Goal: Task Accomplishment & Management: Use online tool/utility

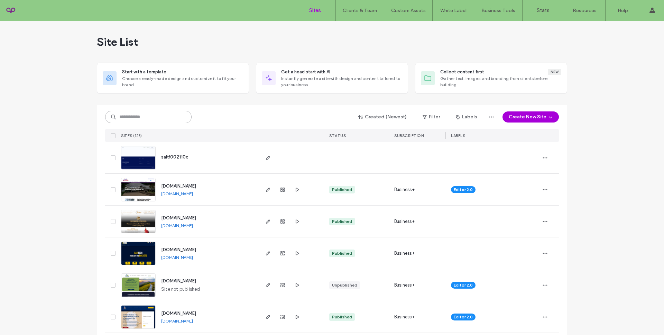
click at [145, 118] on input at bounding box center [148, 117] width 87 height 12
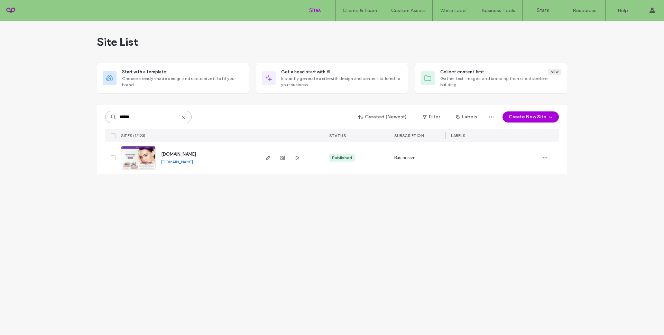
type input "******"
click at [179, 153] on span "www.weightlosscenterar.com" at bounding box center [178, 154] width 35 height 5
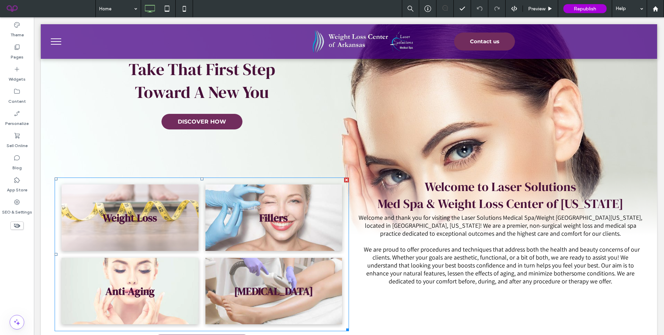
scroll to position [73, 0]
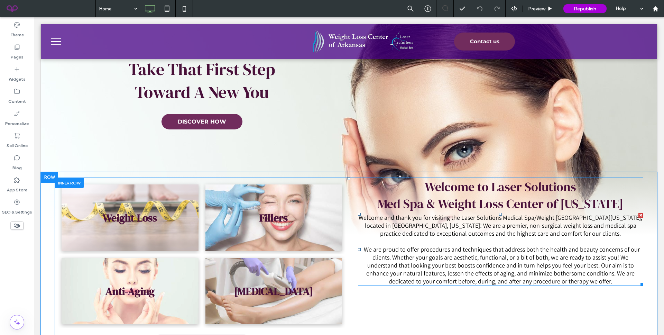
click at [451, 241] on p "Welcome and thank you for visiting the Laser Solutions Medical Spa/Weight Loss …" at bounding box center [500, 250] width 285 height 72
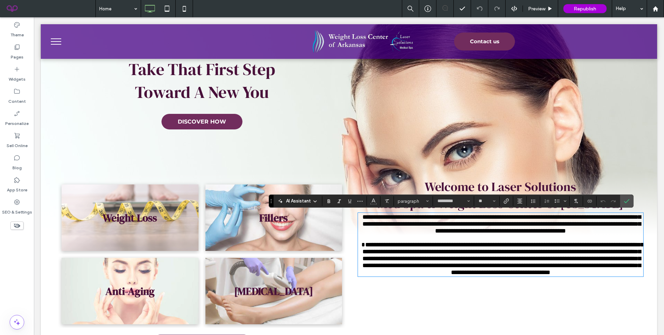
type input "*********"
type input "**"
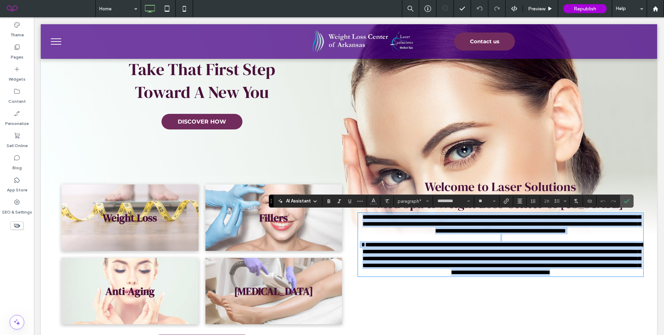
click at [415, 253] on span "**********" at bounding box center [503, 259] width 281 height 34
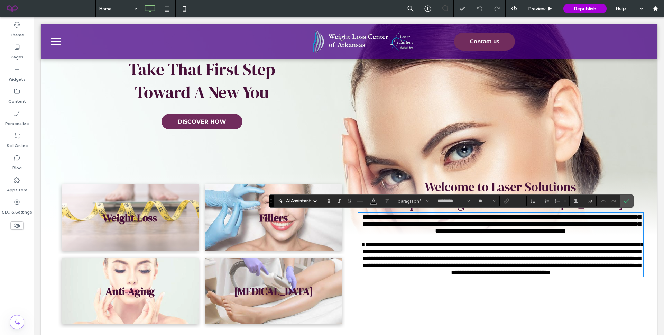
click at [431, 241] on p "**********" at bounding box center [500, 245] width 285 height 62
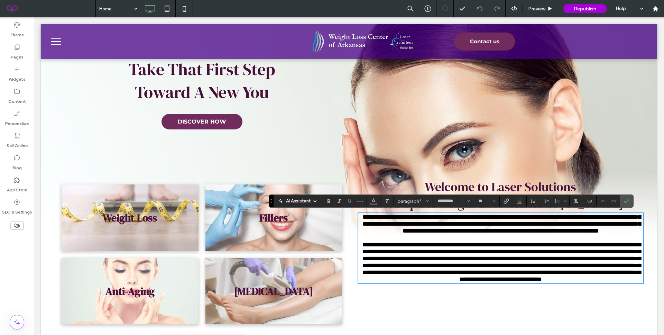
scroll to position [0, 0]
click at [619, 203] on section at bounding box center [609, 201] width 24 height 10
click at [622, 202] on label "Confirm" at bounding box center [627, 201] width 10 height 12
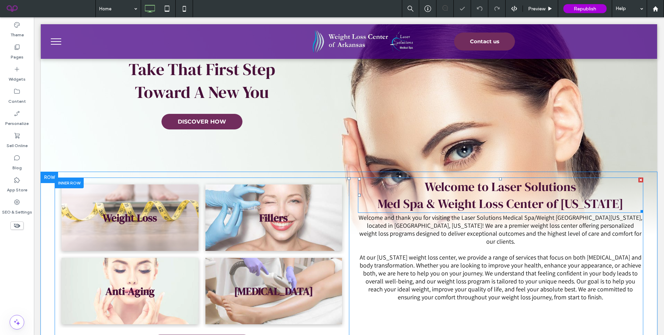
click at [623, 202] on h1 "Welcome to Laser Solutions Med Spa & Weight Loss Center of Arkansas" at bounding box center [500, 195] width 285 height 34
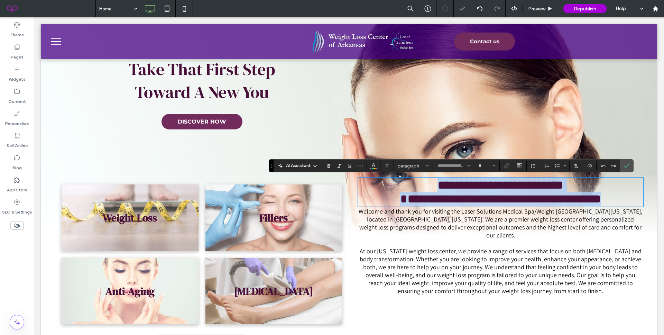
type input "**********"
type input "**"
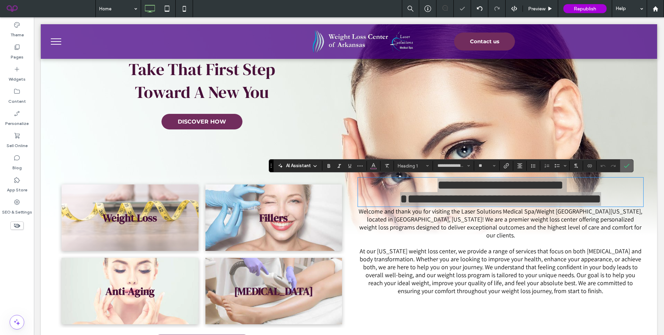
click at [629, 162] on span "Confirm" at bounding box center [627, 166] width 6 height 12
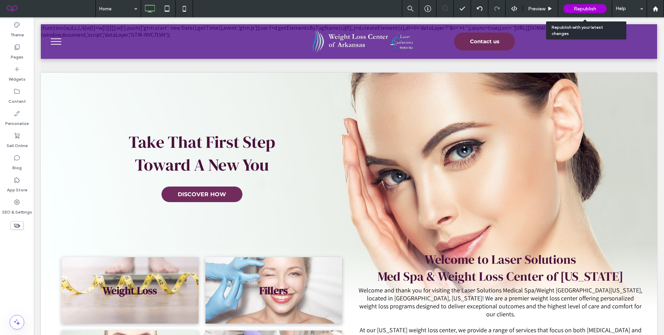
click at [574, 11] on span "Republish" at bounding box center [585, 9] width 22 height 6
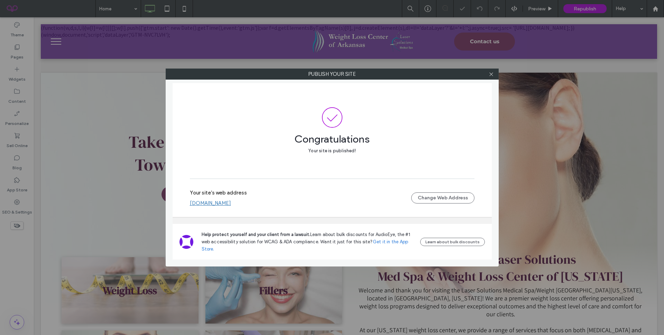
click at [494, 73] on div at bounding box center [492, 74] width 10 height 10
click at [487, 76] on div at bounding box center [492, 74] width 10 height 10
click at [492, 76] on icon at bounding box center [491, 74] width 5 height 5
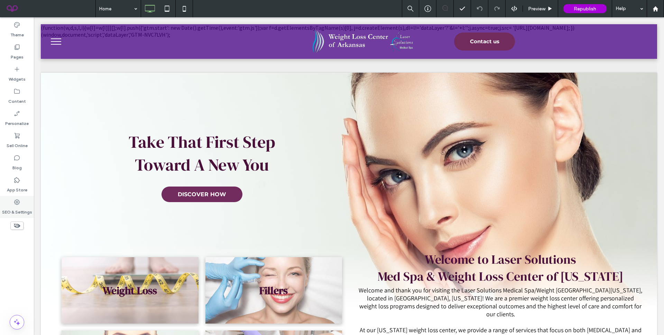
click at [18, 199] on icon at bounding box center [16, 202] width 7 height 7
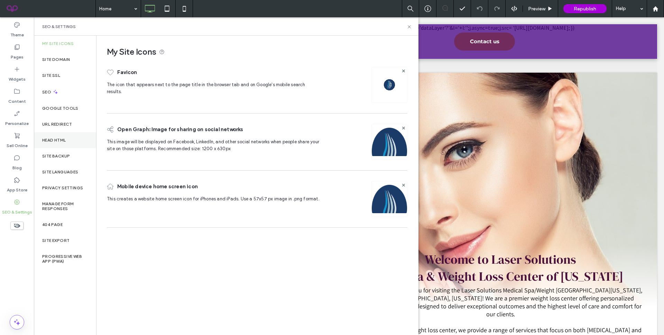
click at [66, 142] on label "Head HTML" at bounding box center [54, 140] width 24 height 5
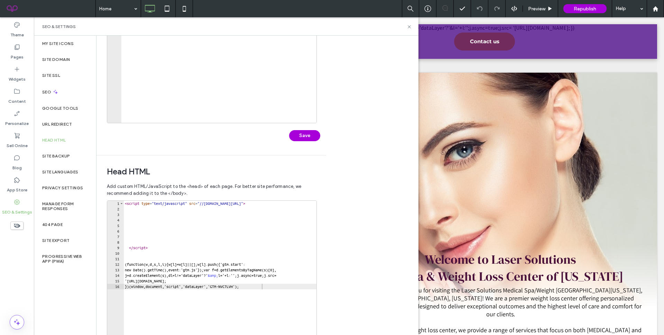
scroll to position [103, 0]
click at [276, 285] on div "< script type = "text/javascript" src = "//cdn.callrail.com/companies/636042458…" at bounding box center [260, 274] width 272 height 149
click at [244, 268] on div "< script type = "text/javascript" src = "//cdn.callrail.com/companies/636042458…" at bounding box center [260, 274] width 272 height 149
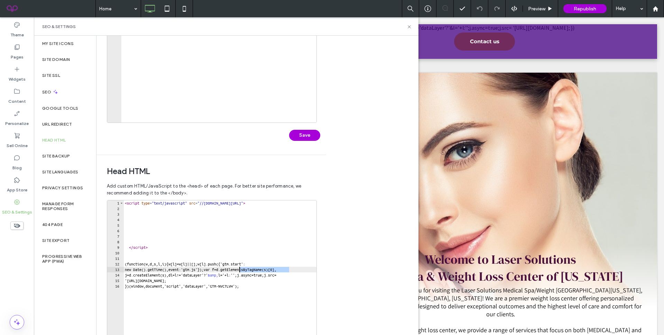
click at [244, 268] on div "< script type = "text/javascript" src = "//cdn.callrail.com/companies/636042458…" at bounding box center [260, 274] width 272 height 149
click at [256, 280] on div "< script type = "text/javascript" src = "//cdn.callrail.com/companies/636042458…" at bounding box center [260, 274] width 272 height 149
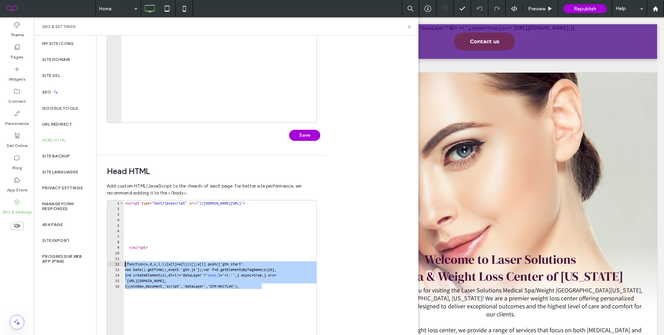
drag, startPoint x: 272, startPoint y: 284, endPoint x: 124, endPoint y: 265, distance: 150.0
click at [124, 265] on div "**********" at bounding box center [212, 269] width 210 height 138
click at [259, 279] on div "< script type = "text/javascript" src = "//cdn.callrail.com/companies/636042458…" at bounding box center [260, 274] width 272 height 149
drag, startPoint x: 269, startPoint y: 286, endPoint x: 112, endPoint y: 265, distance: 158.2
click at [112, 265] on div "**********" at bounding box center [212, 269] width 210 height 138
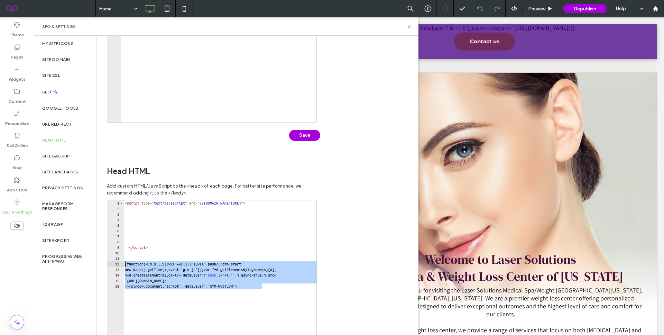
paste textarea "Cursor at row 12"
type textarea "**********"
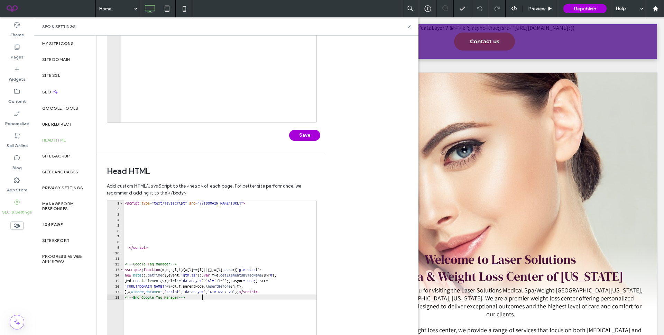
scroll to position [139, 0]
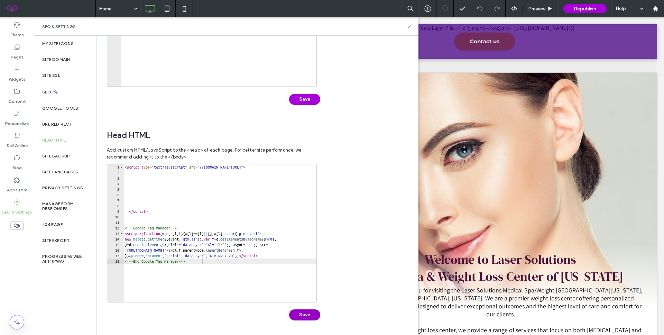
click at [298, 310] on button "Save" at bounding box center [304, 314] width 31 height 11
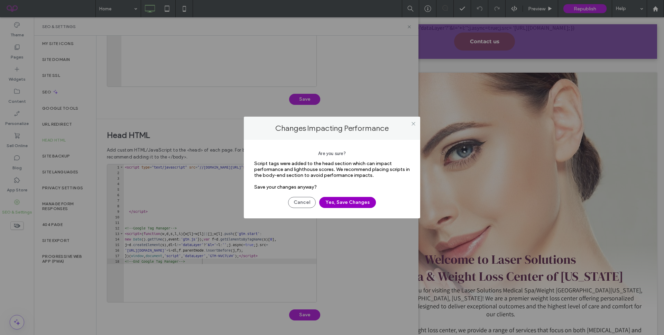
click at [351, 205] on button "Yes, Save Changes" at bounding box center [347, 202] width 57 height 11
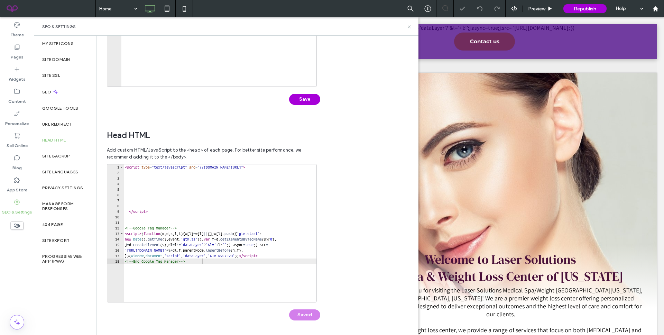
click at [409, 26] on icon at bounding box center [409, 26] width 5 height 5
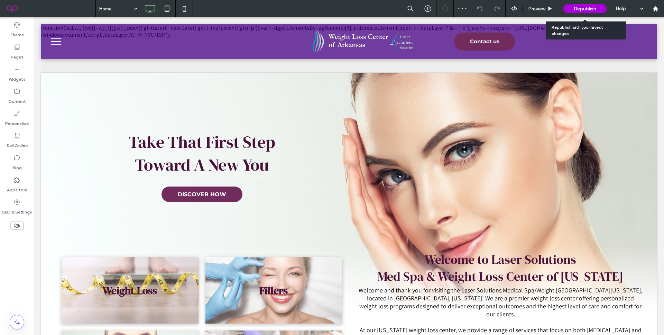
click at [577, 9] on span "Republish" at bounding box center [585, 9] width 22 height 6
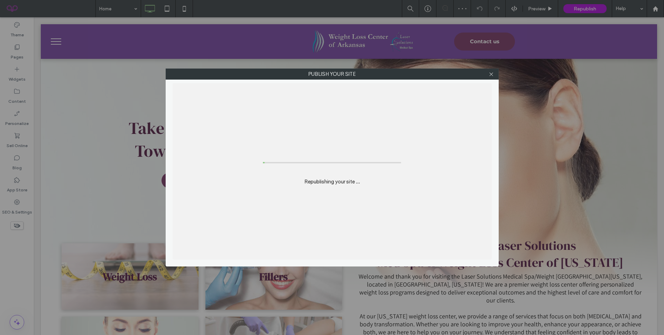
scroll to position [0, 0]
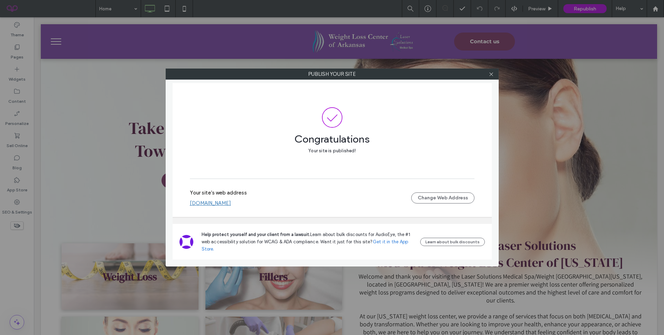
click at [487, 77] on div at bounding box center [492, 74] width 10 height 10
click at [494, 70] on div at bounding box center [492, 74] width 10 height 10
click at [221, 200] on link "www.weightlosscenterar.com" at bounding box center [210, 203] width 41 height 6
click at [490, 74] on icon at bounding box center [491, 74] width 5 height 5
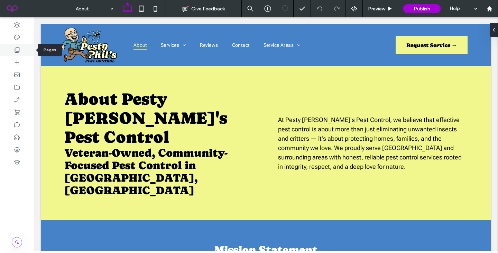
click at [16, 53] on icon at bounding box center [16, 49] width 7 height 7
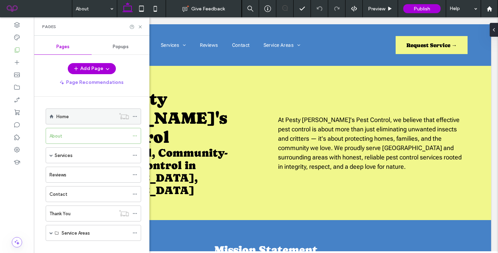
click at [61, 120] on div "Home" at bounding box center [85, 116] width 59 height 15
click at [141, 26] on div "Home Give Feedback Preview Publish Help Design Panel Site Comments Team & Clien…" at bounding box center [249, 126] width 498 height 253
click at [141, 26] on use at bounding box center [140, 26] width 3 height 3
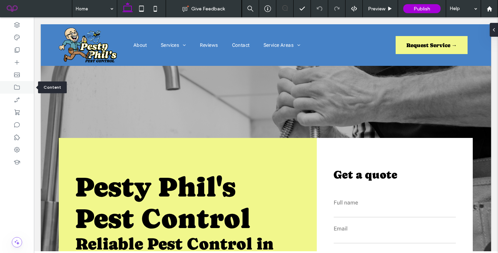
click at [20, 89] on icon at bounding box center [16, 87] width 7 height 7
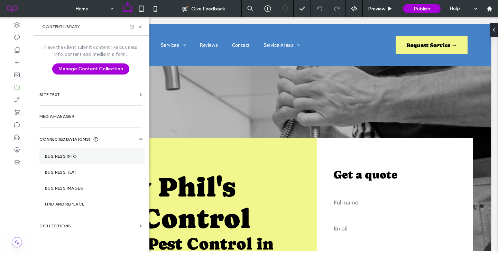
click at [58, 157] on label "Business Info" at bounding box center [92, 156] width 94 height 5
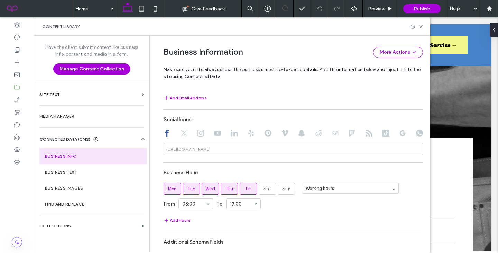
scroll to position [330, 0]
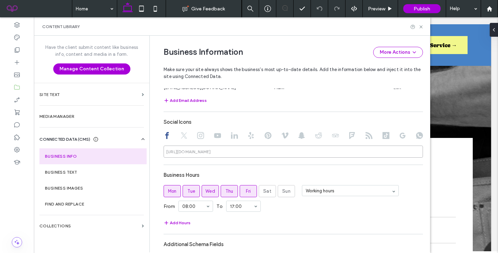
click at [250, 155] on input at bounding box center [294, 151] width 260 height 12
paste input "**********"
click at [342, 155] on input "**********" at bounding box center [294, 151] width 260 height 12
type input "**********"
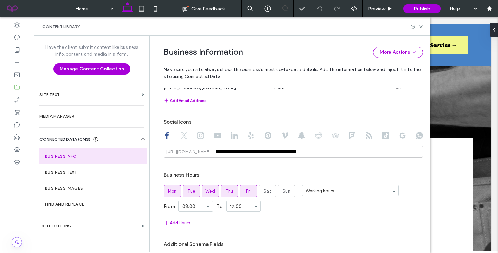
click at [314, 174] on div "Business Hours" at bounding box center [294, 174] width 260 height 13
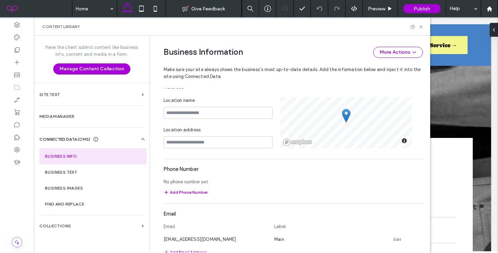
scroll to position [177, 0]
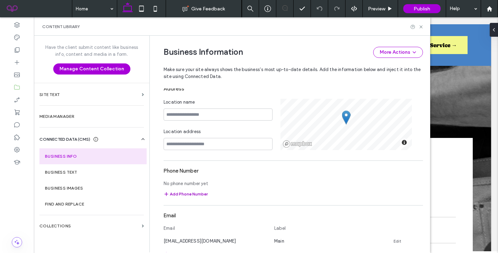
click at [190, 194] on button "Add Phone Number" at bounding box center [186, 194] width 44 height 8
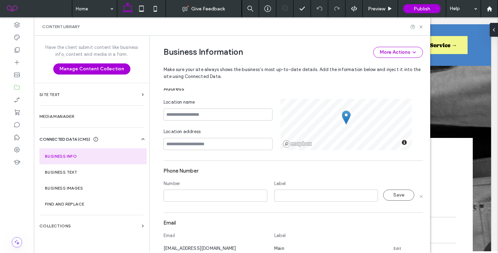
click at [190, 194] on input at bounding box center [216, 195] width 104 height 12
drag, startPoint x: 175, startPoint y: 196, endPoint x: 158, endPoint y: 198, distance: 16.7
click at [158, 198] on div "**********" at bounding box center [288, 157] width 270 height 597
type input "**********"
click at [284, 191] on input at bounding box center [326, 195] width 104 height 12
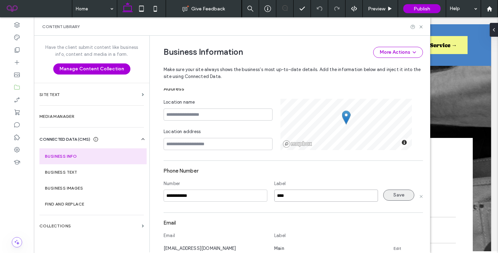
type input "****"
click at [386, 197] on button "Save" at bounding box center [398, 194] width 31 height 11
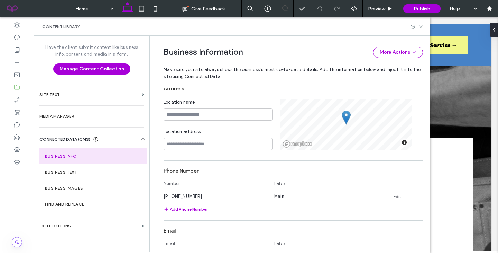
click at [421, 27] on icon at bounding box center [421, 26] width 5 height 5
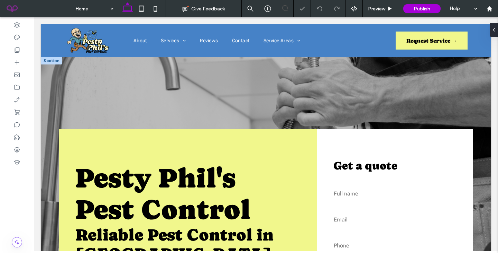
scroll to position [861, 0]
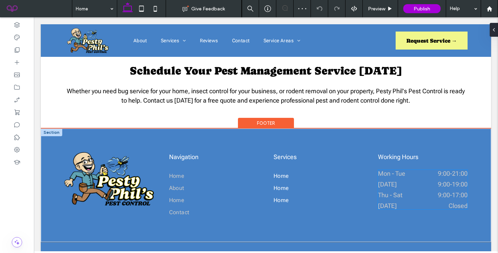
click at [397, 180] on dt "Wednesday" at bounding box center [396, 183] width 36 height 7
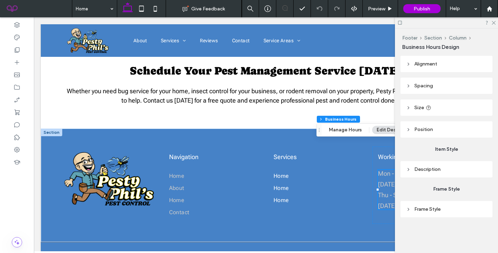
click at [492, 25] on div at bounding box center [446, 22] width 103 height 11
click at [493, 24] on icon at bounding box center [493, 22] width 4 height 4
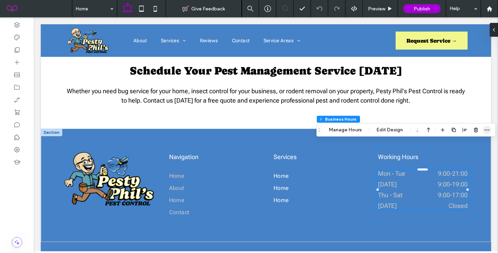
click at [485, 130] on use "button" at bounding box center [487, 129] width 4 height 1
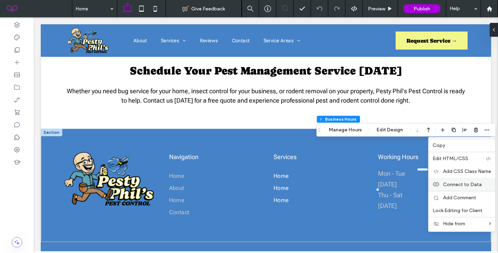
click at [463, 183] on span "Connect to Data" at bounding box center [462, 184] width 39 height 6
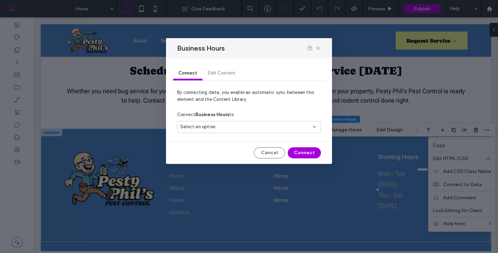
click at [271, 127] on div "Select an option" at bounding box center [244, 126] width 129 height 7
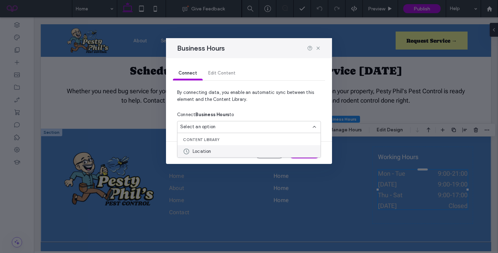
click at [229, 148] on div "Location" at bounding box center [249, 151] width 143 height 12
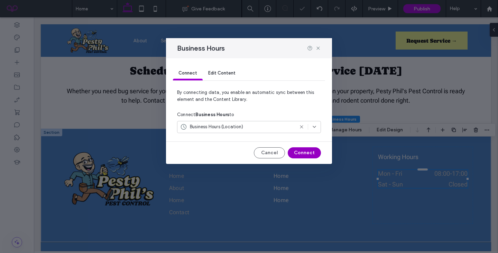
click at [308, 156] on button "Connect" at bounding box center [304, 152] width 33 height 11
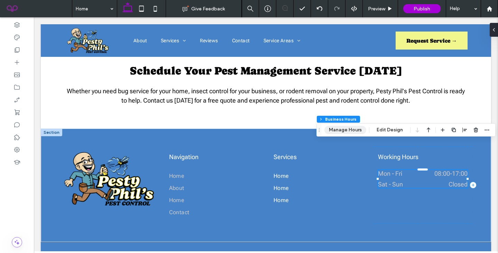
click at [346, 132] on button "Manage Hours" at bounding box center [346, 130] width 42 height 8
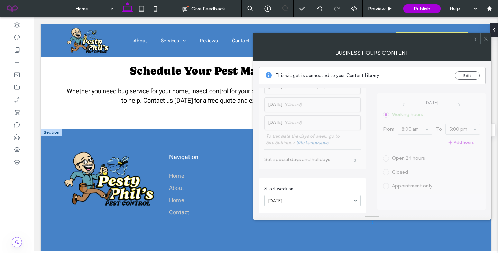
scroll to position [180, 0]
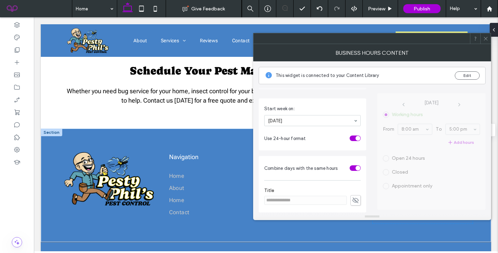
click at [352, 141] on section "Use 24-hour format" at bounding box center [312, 137] width 97 height 17
click at [356, 138] on div "toggle" at bounding box center [358, 138] width 5 height 5
click at [481, 39] on div at bounding box center [486, 38] width 10 height 10
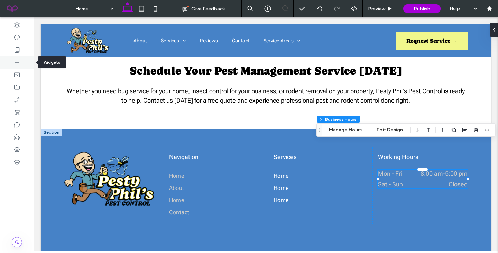
click at [22, 60] on div at bounding box center [17, 62] width 34 height 12
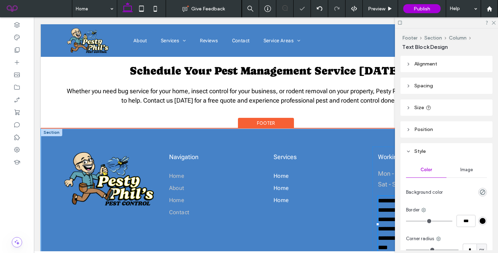
type input "**********"
type input "**"
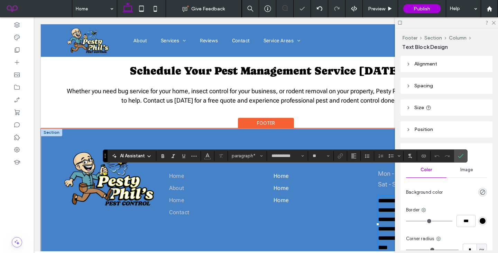
click at [390, 197] on span "**********" at bounding box center [420, 223] width 85 height 53
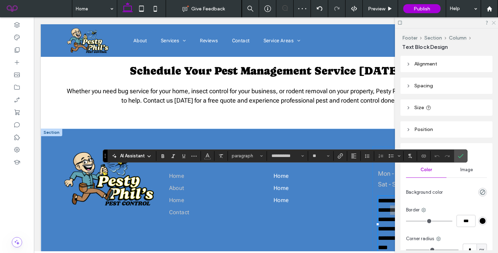
click at [495, 24] on icon at bounding box center [493, 22] width 4 height 4
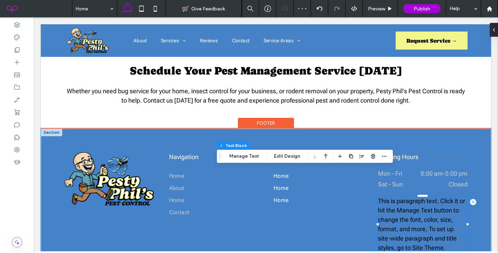
click at [400, 197] on span "This is paragraph text. Click it or hit the Manage Text button to change the fo…" at bounding box center [421, 224] width 87 height 54
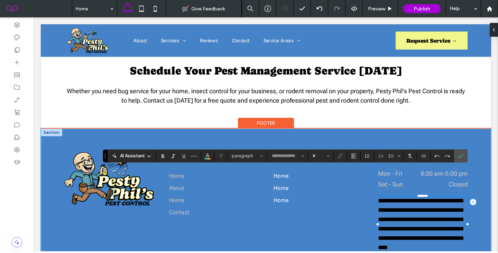
type input "**********"
type input "**"
click at [400, 197] on span "**********" at bounding box center [420, 223] width 85 height 53
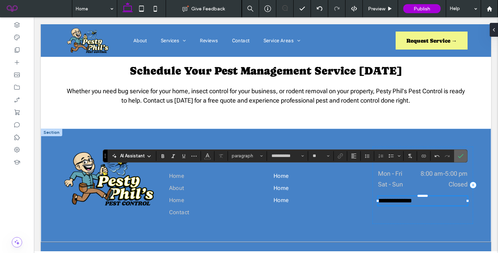
click at [456, 157] on label "Confirm" at bounding box center [461, 155] width 10 height 12
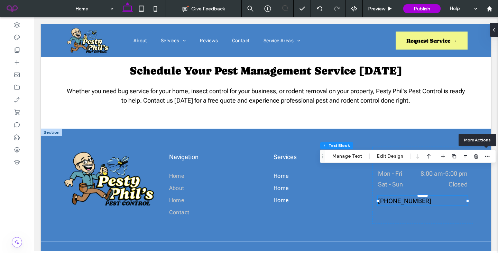
click at [475, 136] on div "More Actions" at bounding box center [478, 140] width 38 height 12
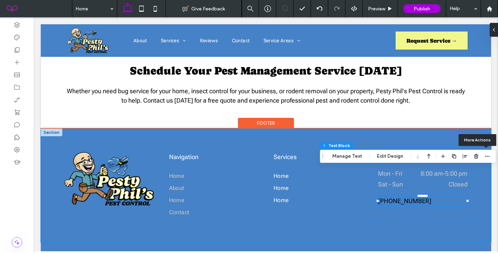
click at [475, 128] on div "Navigation Home About Home Contact Services Home Home Home Working Hours Mon - …" at bounding box center [266, 184] width 451 height 113
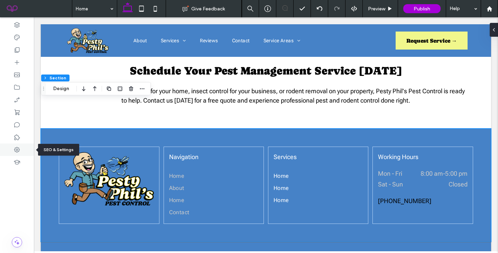
click at [14, 143] on div at bounding box center [17, 149] width 34 height 12
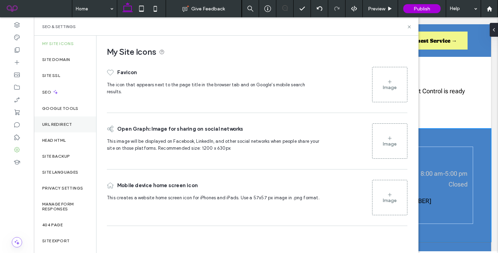
click at [58, 126] on label "URL Redirect" at bounding box center [57, 124] width 30 height 5
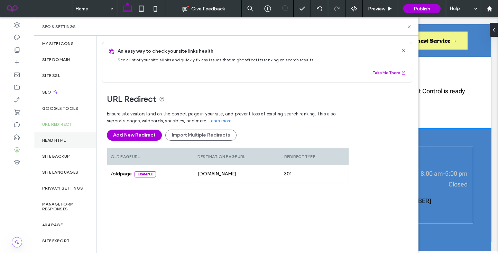
click at [58, 141] on label "Head HTML" at bounding box center [54, 140] width 24 height 5
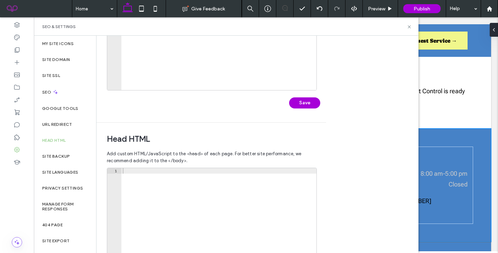
scroll to position [190, 0]
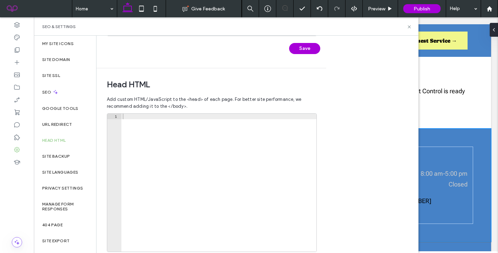
click at [159, 133] on div at bounding box center [218, 188] width 195 height 149
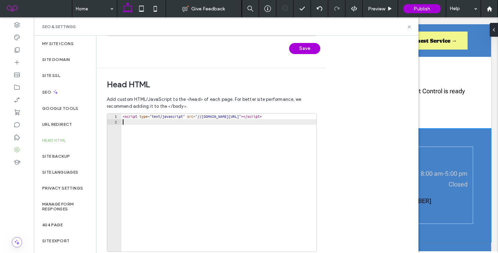
scroll to position [221, 0]
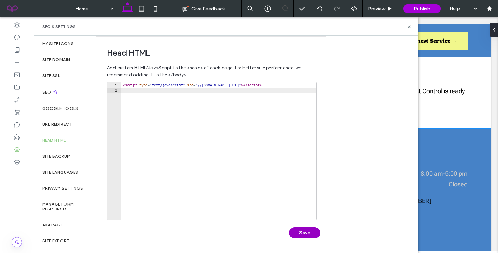
click at [299, 235] on button "Save" at bounding box center [304, 232] width 31 height 11
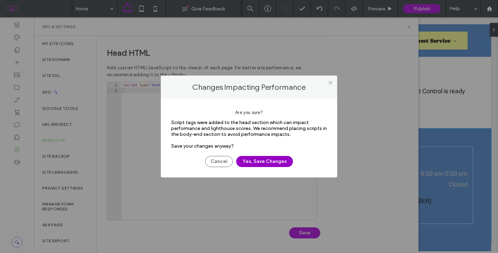
click at [268, 163] on button "Yes, Save Changes" at bounding box center [264, 161] width 57 height 11
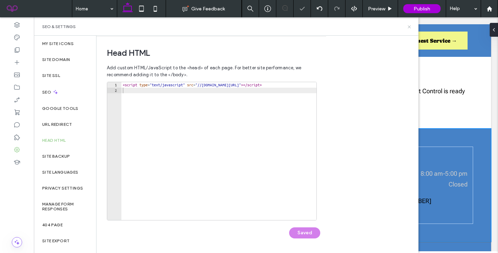
click at [409, 26] on use at bounding box center [409, 26] width 3 height 3
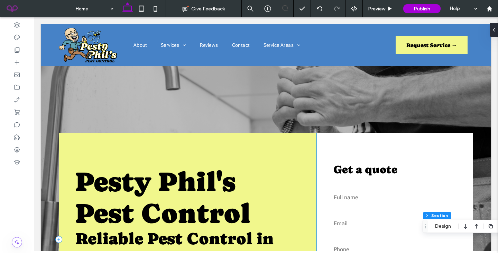
scroll to position [0, 0]
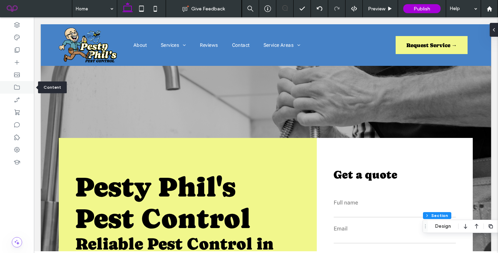
click at [14, 90] on icon at bounding box center [16, 87] width 7 height 7
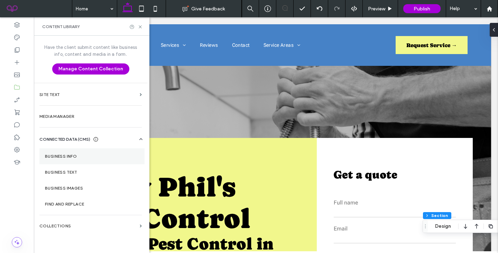
click at [58, 148] on section "Business Info" at bounding box center [91, 156] width 105 height 16
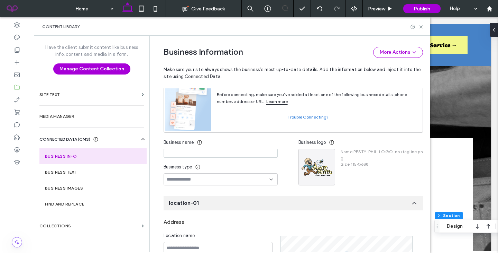
scroll to position [156, 0]
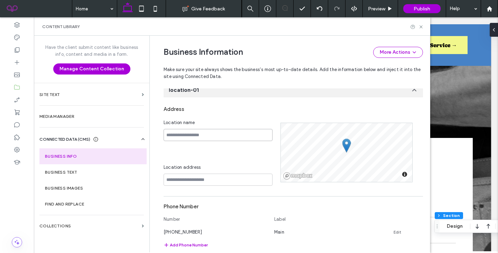
click at [212, 133] on input at bounding box center [218, 135] width 109 height 12
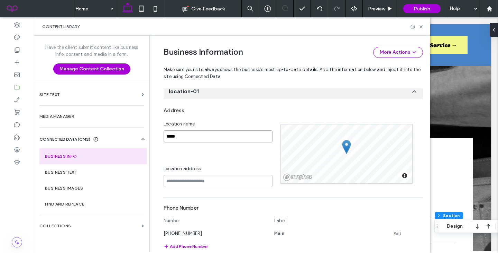
type input "*****"
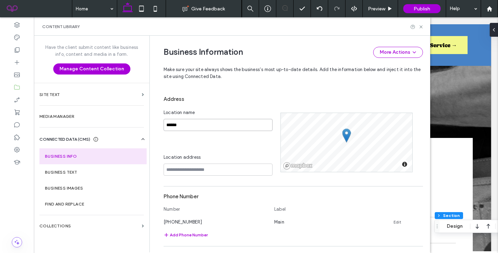
click at [188, 122] on input "*****" at bounding box center [218, 125] width 109 height 12
type input "**********"
click at [192, 127] on input "**********" at bounding box center [218, 125] width 109 height 12
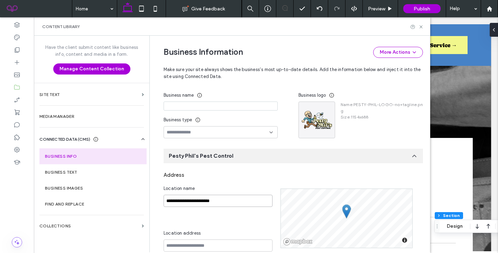
scroll to position [93, 0]
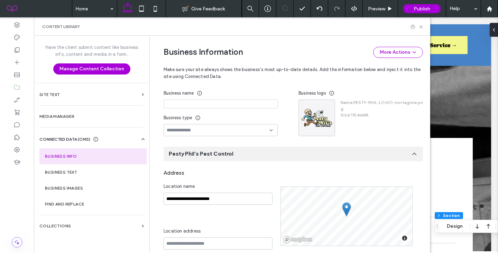
click at [194, 105] on input at bounding box center [221, 103] width 114 height 9
paste input "**********"
type input "**********"
click at [260, 127] on input at bounding box center [218, 130] width 103 height 6
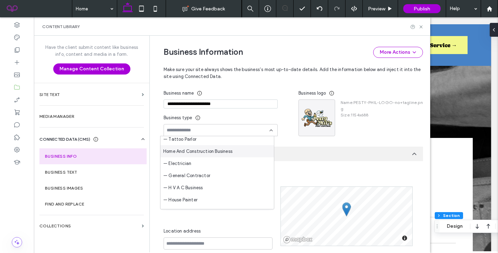
scroll to position [609, 0]
click at [194, 150] on span "Home And Construction Business" at bounding box center [197, 150] width 69 height 7
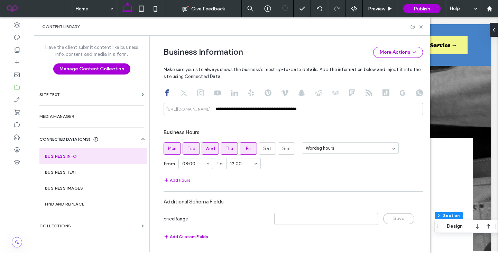
scroll to position [0, 0]
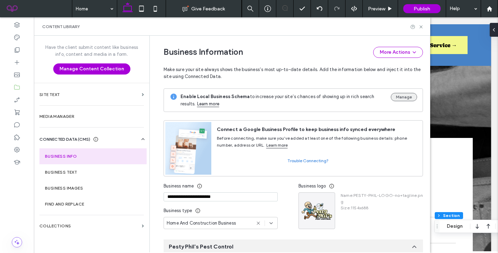
click at [394, 96] on button "Manage" at bounding box center [404, 97] width 26 height 8
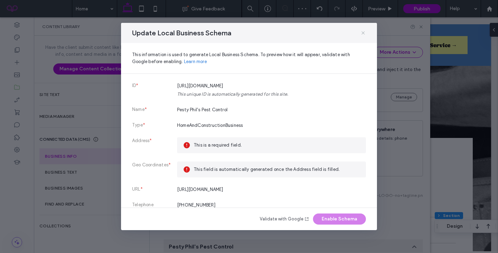
click at [364, 33] on icon at bounding box center [364, 33] width 6 height 6
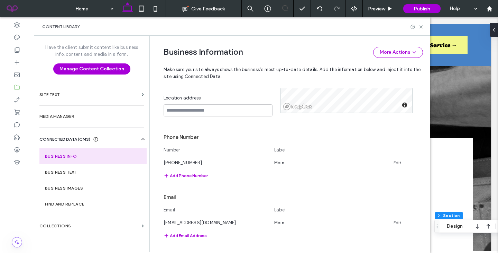
scroll to position [218, 0]
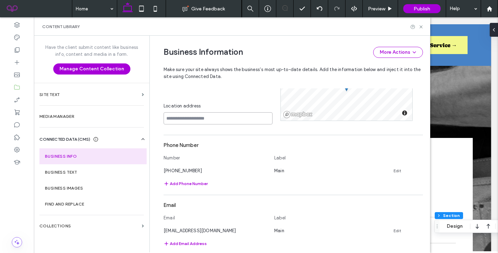
click at [189, 118] on input at bounding box center [218, 118] width 109 height 12
paste input "**********"
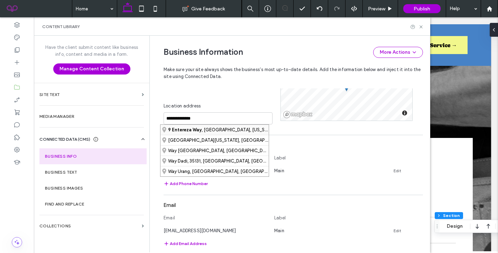
click at [224, 130] on div "9 Entereza Way , Hot Springs, Arkansas 71909, United States" at bounding box center [215, 130] width 108 height 10
type input "**********"
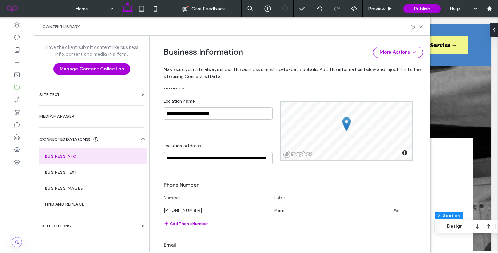
click at [224, 130] on div "**********" at bounding box center [222, 131] width 117 height 66
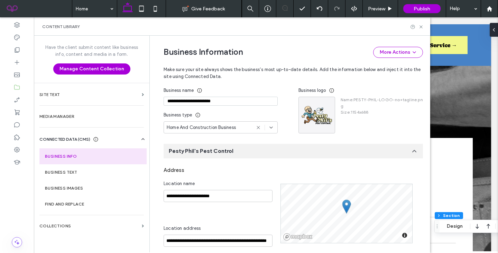
scroll to position [0, 0]
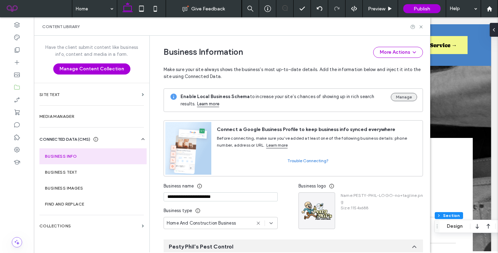
click at [391, 98] on button "Manage" at bounding box center [404, 97] width 26 height 8
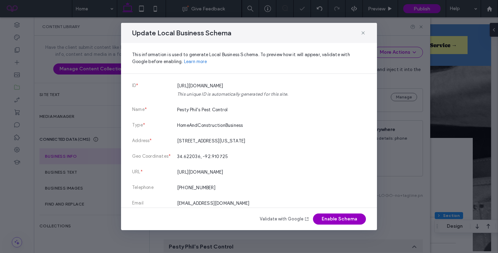
click at [329, 217] on button "Enable Schema" at bounding box center [339, 218] width 53 height 11
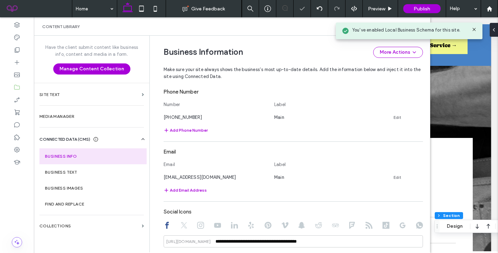
scroll to position [404, 0]
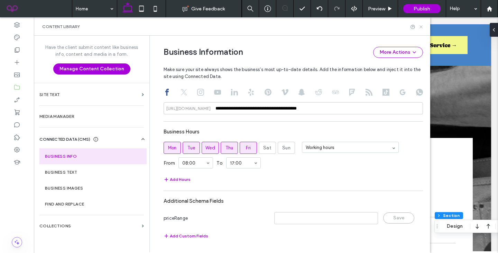
click at [423, 25] on icon at bounding box center [421, 26] width 5 height 5
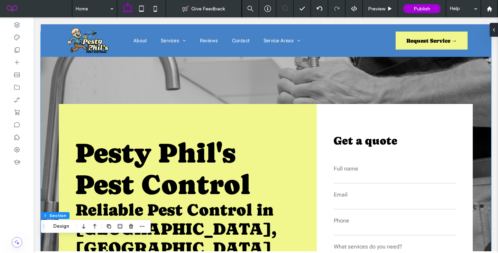
scroll to position [0, 0]
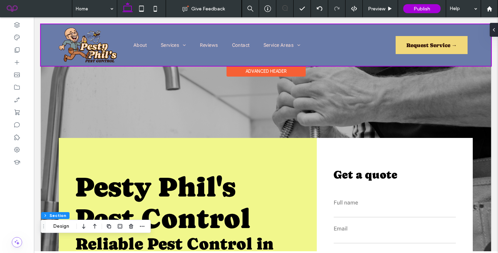
click at [257, 72] on div "Advanced Header" at bounding box center [266, 71] width 79 height 11
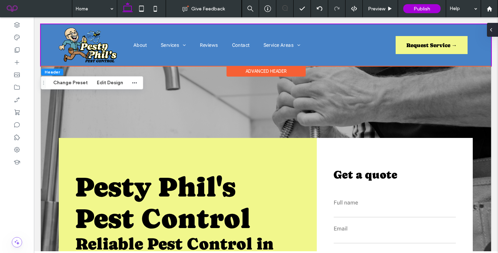
click at [492, 30] on use at bounding box center [491, 29] width 1 height 3
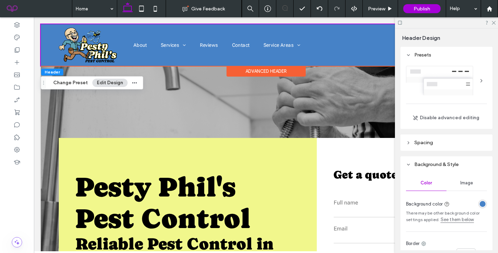
click at [484, 200] on div "rgba(70, 130, 199, 1)" at bounding box center [483, 203] width 9 height 9
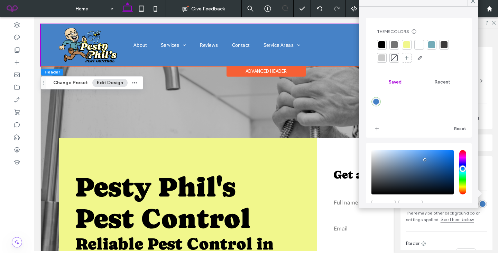
scroll to position [36, 0]
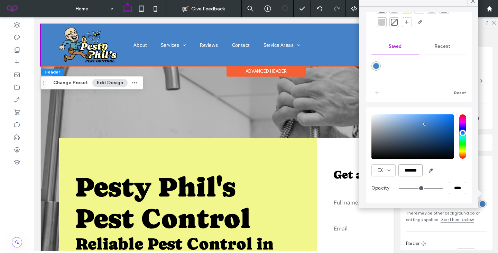
click at [412, 166] on input "*******" at bounding box center [411, 170] width 24 height 12
click at [412, 167] on input "*******" at bounding box center [411, 170] width 24 height 12
click at [178, 102] on div "**********" at bounding box center [266, 244] width 451 height 357
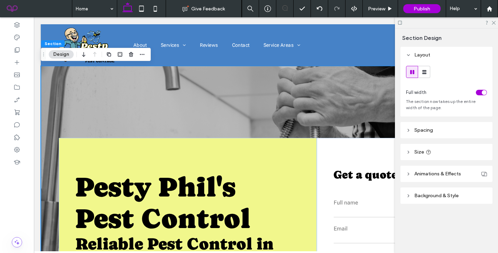
click at [445, 199] on header "Background & Style" at bounding box center [447, 195] width 92 height 16
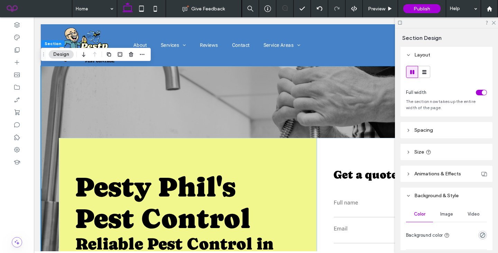
click at [445, 216] on span "Image" at bounding box center [447, 214] width 13 height 6
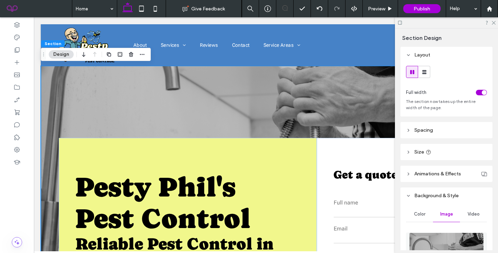
click at [447, 244] on img at bounding box center [446, 255] width 75 height 47
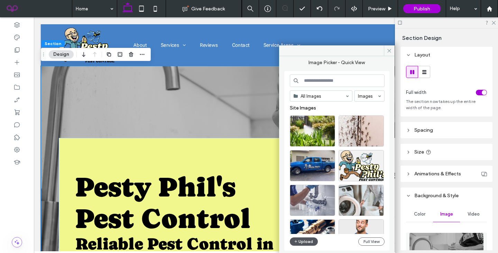
click at [305, 240] on button "Upload" at bounding box center [304, 241] width 28 height 8
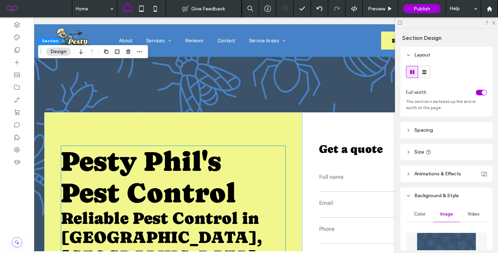
scroll to position [15, 0]
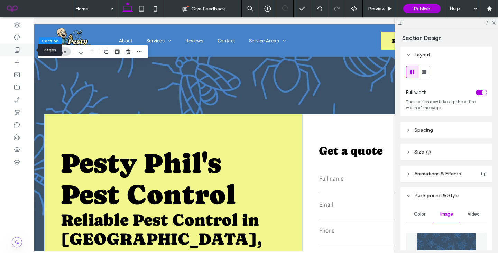
click at [12, 52] on div at bounding box center [17, 50] width 34 height 12
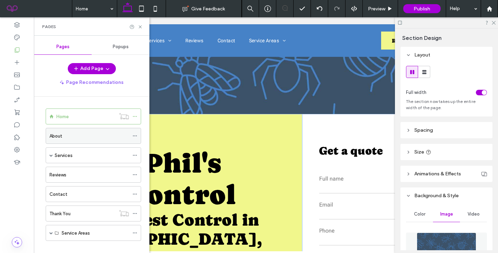
click at [56, 133] on label "About" at bounding box center [55, 136] width 13 height 12
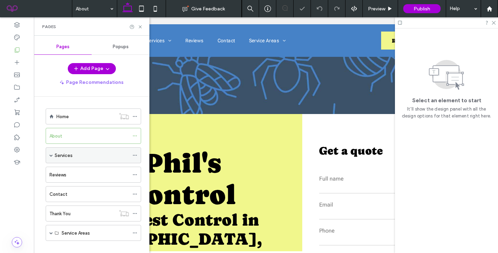
click at [55, 154] on label "Services" at bounding box center [64, 155] width 18 height 12
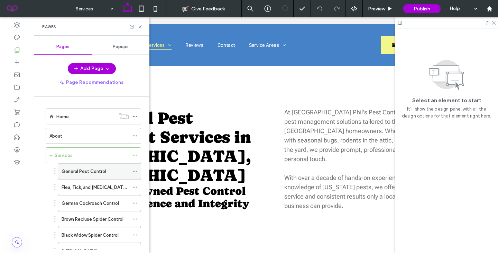
click at [73, 176] on div "General Pest Control" at bounding box center [95, 170] width 67 height 15
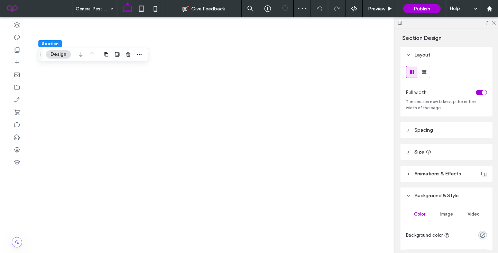
click at [445, 215] on span "Image" at bounding box center [447, 214] width 13 height 6
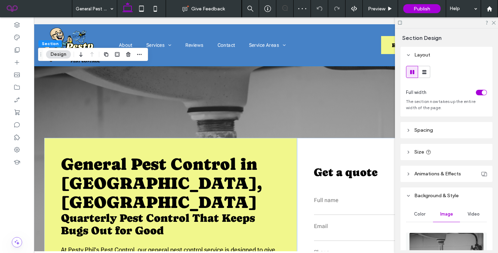
click at [446, 240] on img at bounding box center [446, 255] width 75 height 47
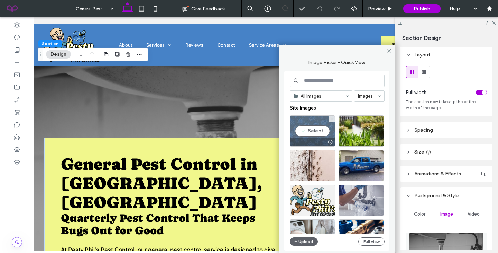
click at [321, 129] on div "Select" at bounding box center [312, 130] width 45 height 31
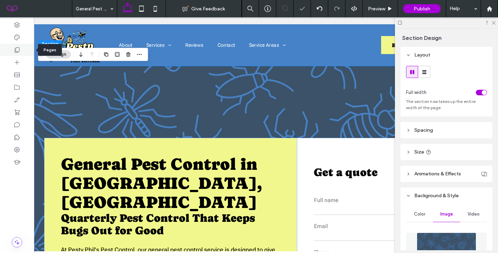
click at [13, 51] on icon at bounding box center [16, 49] width 7 height 7
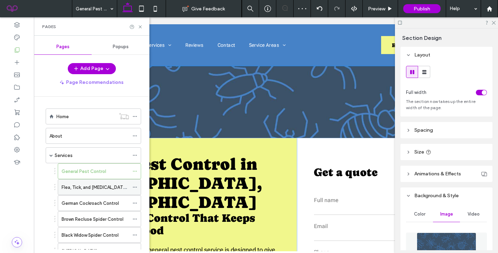
click at [80, 189] on label "Flea, Tick, and [MEDICAL_DATA] Control" at bounding box center [103, 187] width 82 height 12
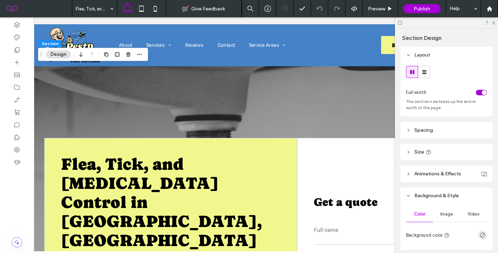
click at [451, 214] on span "Image" at bounding box center [447, 214] width 13 height 6
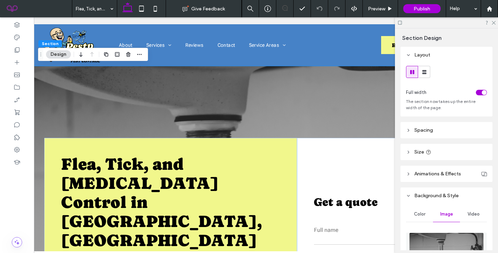
click at [445, 229] on div at bounding box center [446, 256] width 81 height 54
click at [437, 239] on img at bounding box center [446, 255] width 75 height 47
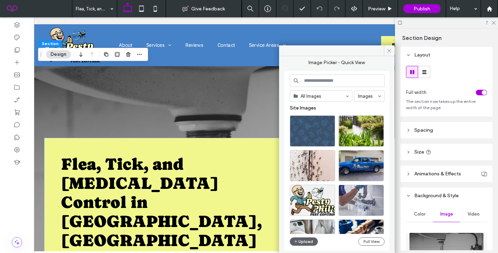
click at [312, 110] on div "Site Images" at bounding box center [340, 110] width 100 height 10
click at [308, 130] on div "Select" at bounding box center [312, 130] width 45 height 31
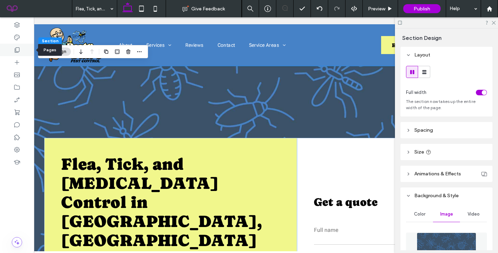
click at [17, 51] on icon at bounding box center [16, 49] width 7 height 7
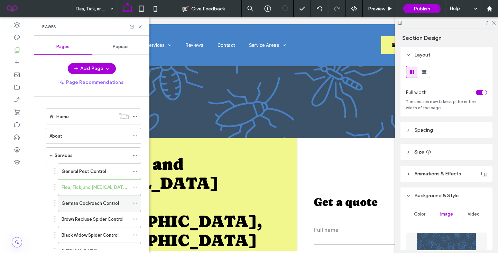
click at [87, 195] on div "German Cockroach Control" at bounding box center [95, 202] width 67 height 15
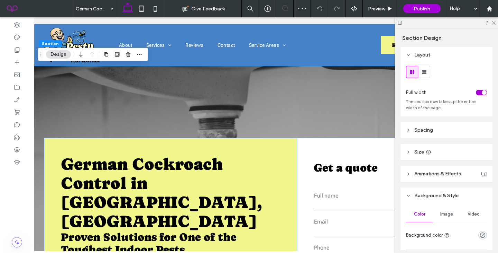
click at [275, 95] on div "**********" at bounding box center [251, 210] width 451 height 289
click at [450, 214] on span "Image" at bounding box center [447, 214] width 13 height 6
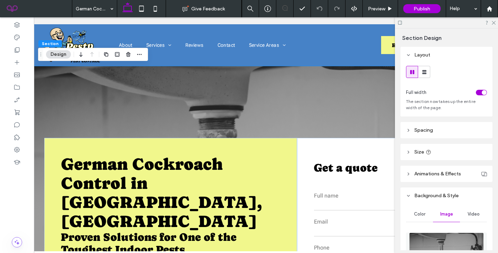
click at [430, 246] on img at bounding box center [446, 255] width 75 height 47
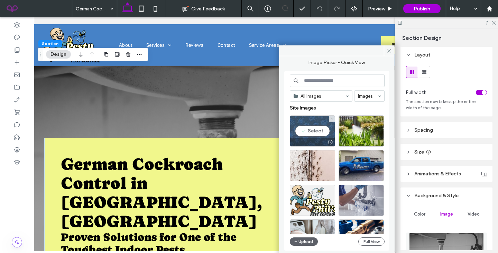
click at [311, 128] on div "Select" at bounding box center [312, 130] width 45 height 31
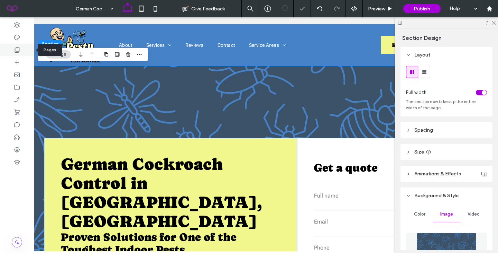
click at [17, 47] on icon at bounding box center [16, 49] width 7 height 7
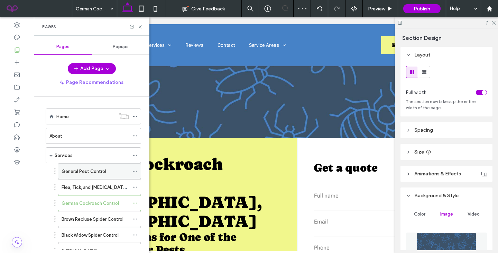
scroll to position [80, 0]
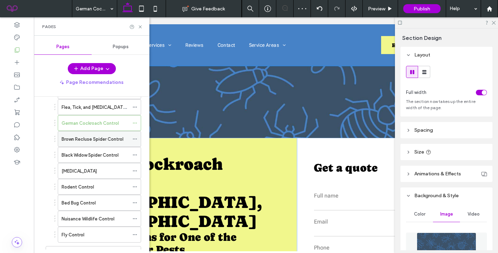
click at [101, 141] on label "Brown Recluse Spider Control" at bounding box center [93, 139] width 62 height 12
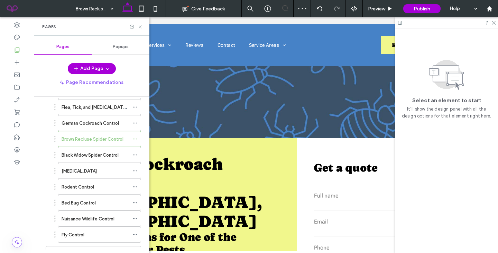
click at [140, 27] on use at bounding box center [140, 26] width 3 height 3
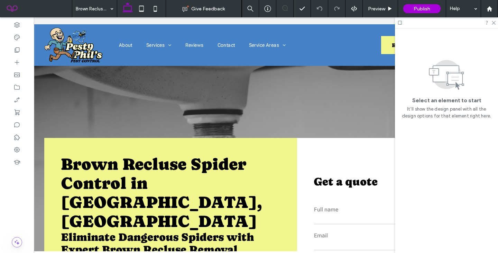
click at [102, 96] on div "**********" at bounding box center [251, 224] width 451 height 317
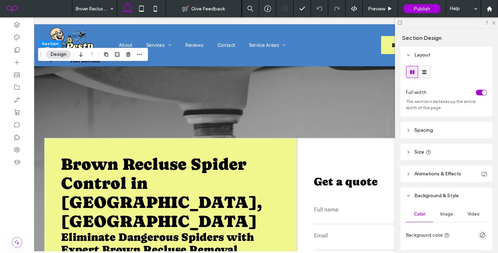
click at [448, 211] on span "Image" at bounding box center [447, 214] width 13 height 6
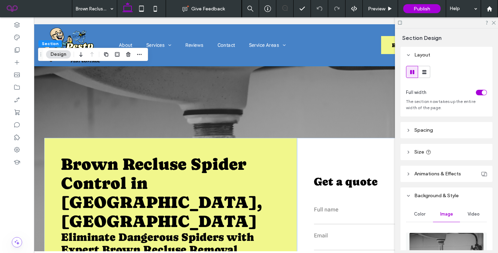
click at [443, 235] on img at bounding box center [446, 255] width 75 height 47
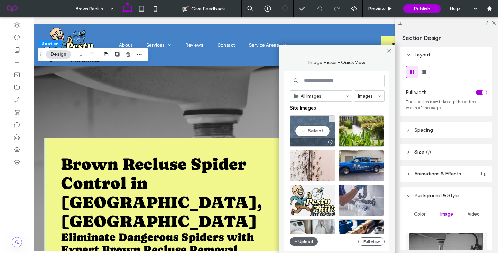
click at [323, 124] on div "Select" at bounding box center [312, 130] width 45 height 31
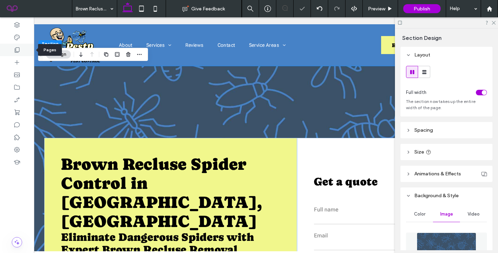
click at [15, 48] on use at bounding box center [17, 49] width 5 height 5
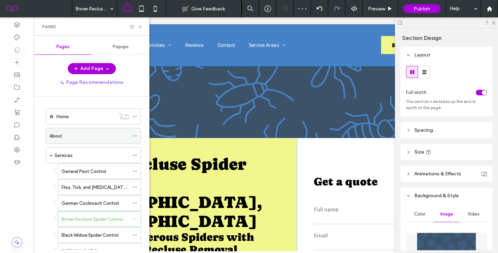
scroll to position [91, 0]
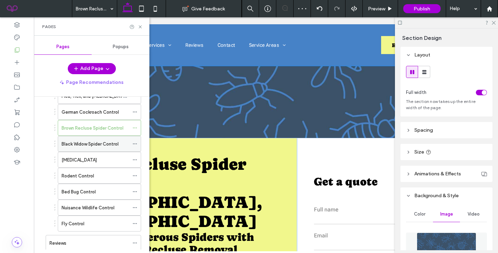
click at [98, 140] on label "Black Widow Spider Control" at bounding box center [90, 144] width 57 height 12
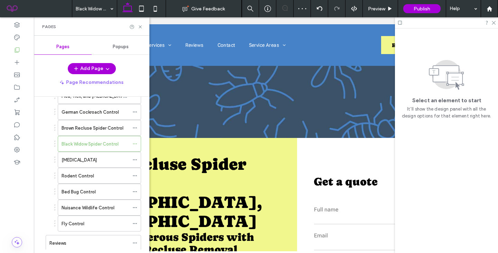
click at [137, 28] on div "Pages" at bounding box center [91, 27] width 99 height 6
click at [139, 27] on icon at bounding box center [140, 26] width 5 height 5
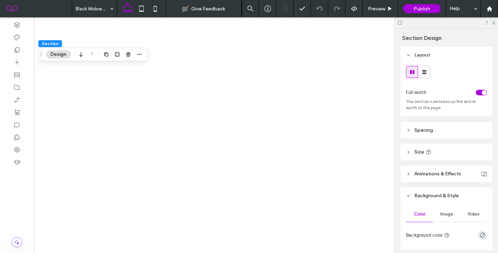
click at [450, 210] on div "Image" at bounding box center [446, 213] width 27 height 15
click at [447, 215] on span "Image" at bounding box center [447, 214] width 13 height 6
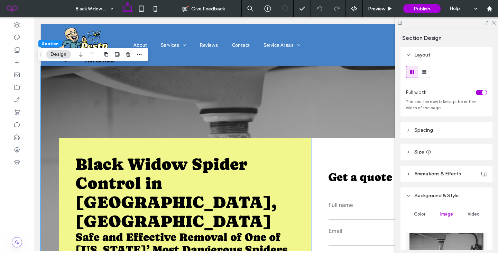
scroll to position [0, 15]
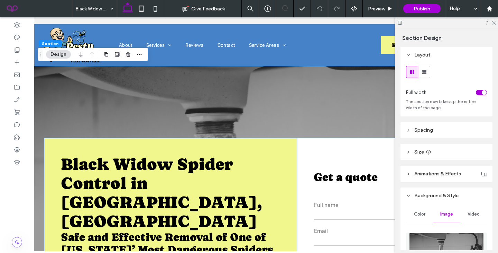
click at [446, 242] on img at bounding box center [446, 255] width 75 height 47
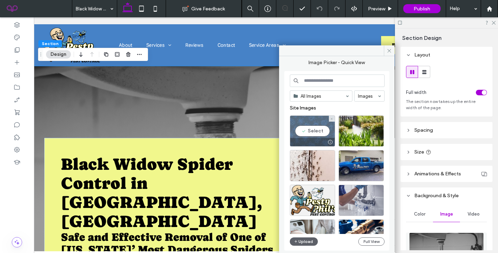
click at [319, 137] on div "Select" at bounding box center [312, 130] width 45 height 31
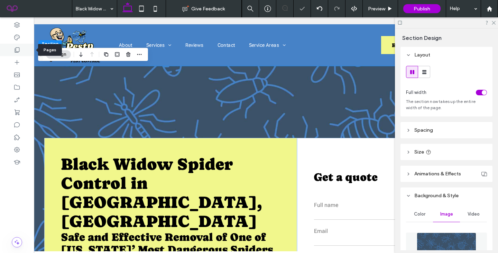
click at [22, 52] on div at bounding box center [17, 50] width 34 height 12
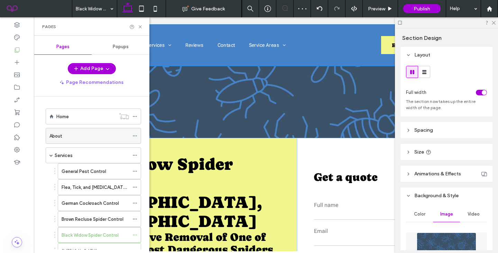
scroll to position [79, 0]
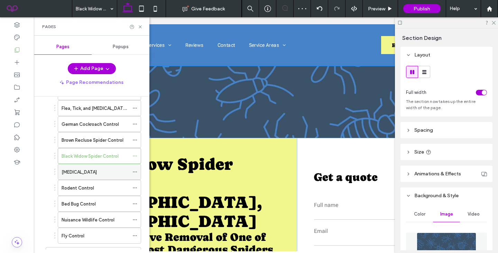
drag, startPoint x: 79, startPoint y: 179, endPoint x: 79, endPoint y: 175, distance: 4.5
click at [79, 174] on label "[MEDICAL_DATA]" at bounding box center [79, 172] width 35 height 12
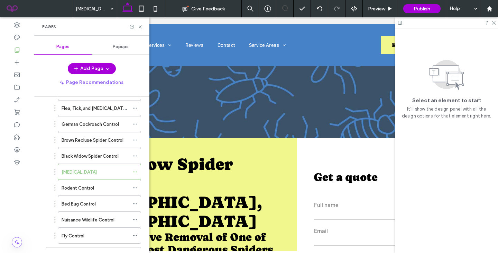
click at [138, 29] on div at bounding box center [249, 126] width 498 height 253
click at [139, 27] on icon at bounding box center [140, 26] width 5 height 5
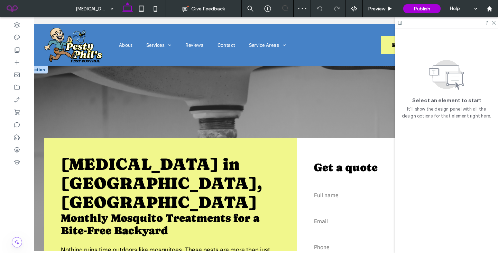
click at [153, 103] on div "**********" at bounding box center [251, 210] width 451 height 288
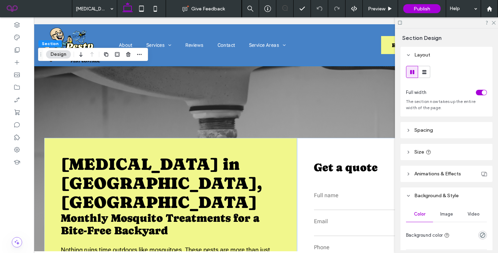
click at [448, 217] on div "Image" at bounding box center [446, 213] width 27 height 15
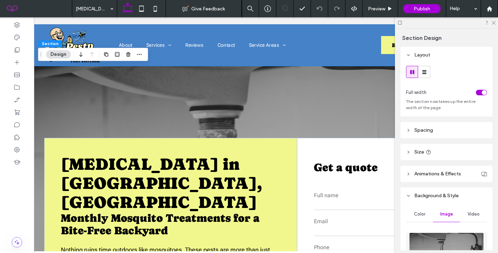
click at [449, 245] on img at bounding box center [446, 255] width 75 height 47
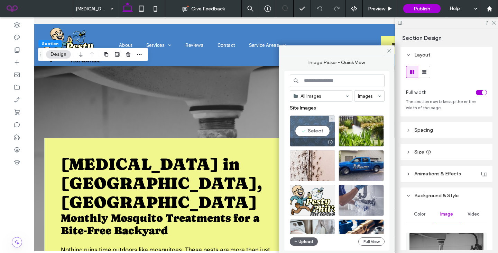
click at [317, 120] on div "Select" at bounding box center [312, 130] width 45 height 31
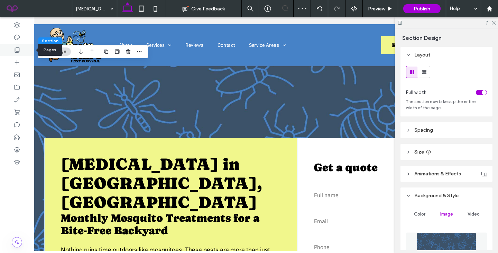
click at [19, 49] on icon at bounding box center [16, 49] width 7 height 7
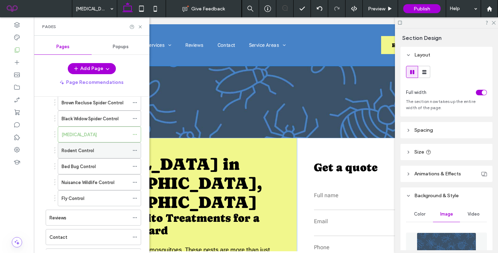
scroll to position [118, 0]
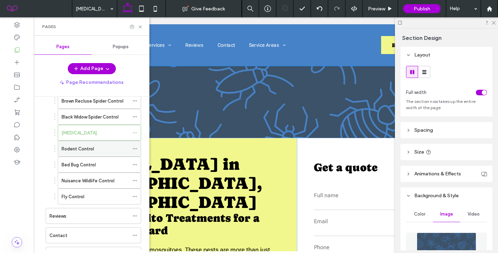
click at [94, 150] on div "Rodent Control" at bounding box center [95, 148] width 67 height 7
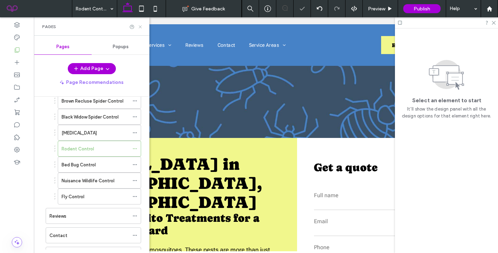
click at [142, 28] on icon at bounding box center [140, 26] width 5 height 5
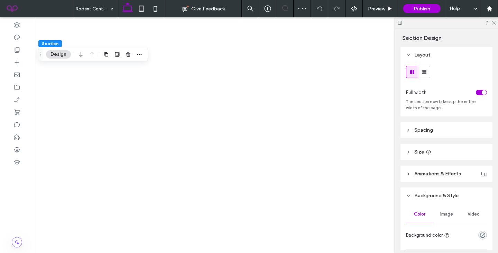
click at [444, 215] on span "Image" at bounding box center [447, 214] width 13 height 6
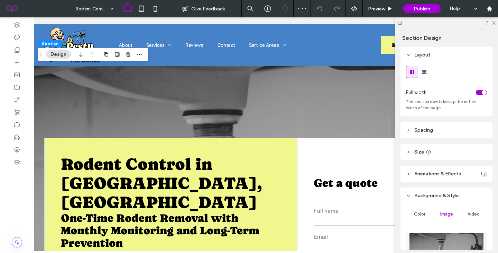
click at [437, 245] on img at bounding box center [446, 255] width 75 height 47
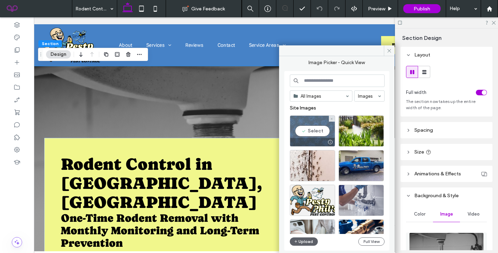
click at [317, 140] on div at bounding box center [312, 142] width 45 height 8
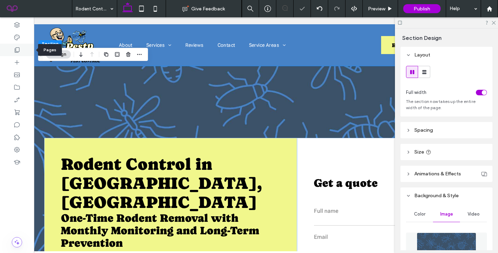
click at [17, 52] on use at bounding box center [17, 49] width 5 height 5
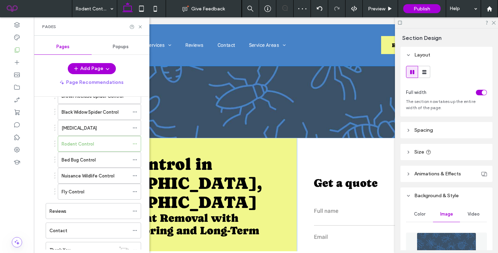
scroll to position [168, 0]
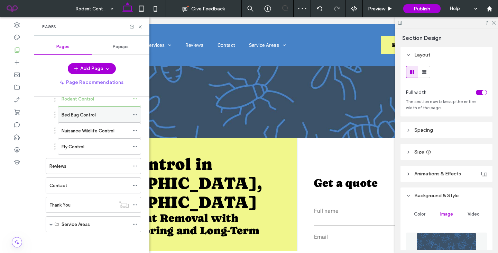
click at [72, 114] on label "Bed Bug Control" at bounding box center [79, 115] width 34 height 12
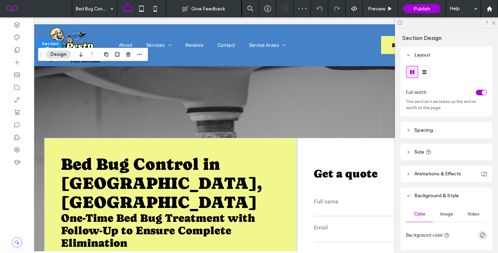
click at [448, 215] on span "Image" at bounding box center [447, 214] width 13 height 6
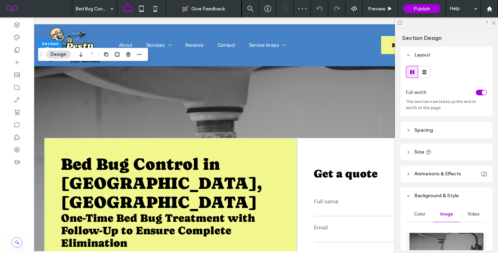
click at [443, 232] on img at bounding box center [446, 255] width 75 height 47
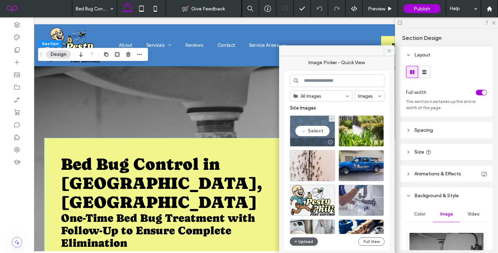
click at [294, 121] on div "Select" at bounding box center [312, 130] width 45 height 31
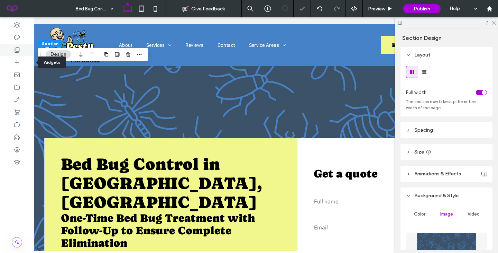
click at [18, 55] on div at bounding box center [17, 50] width 34 height 12
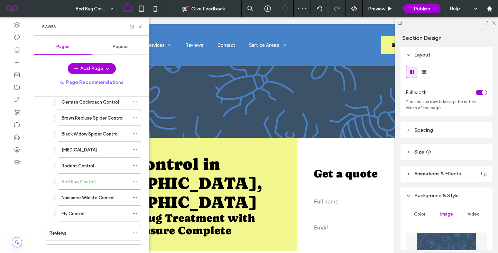
scroll to position [110, 0]
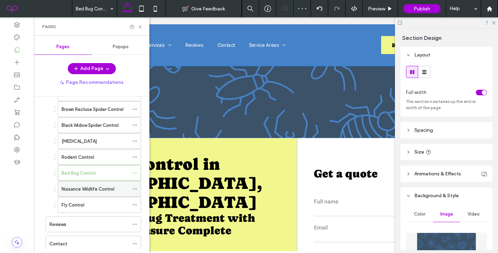
click at [85, 191] on label "Nuisance Wildlife Control" at bounding box center [88, 189] width 53 height 12
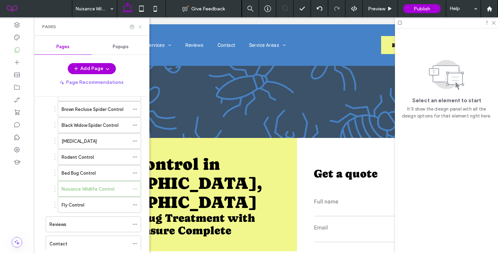
click at [140, 26] on use at bounding box center [140, 26] width 3 height 3
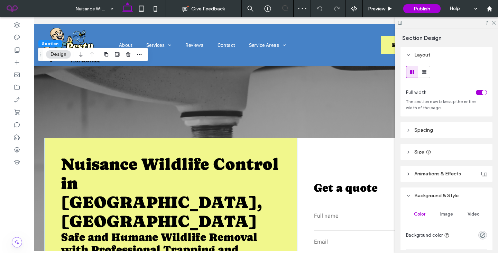
click at [446, 213] on span "Image" at bounding box center [447, 214] width 13 height 6
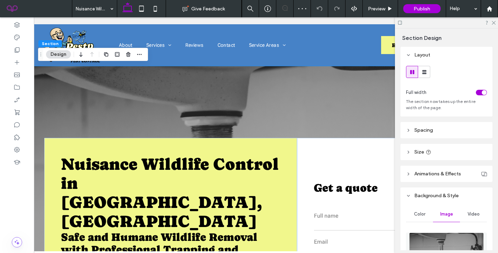
click at [446, 238] on img at bounding box center [446, 255] width 75 height 47
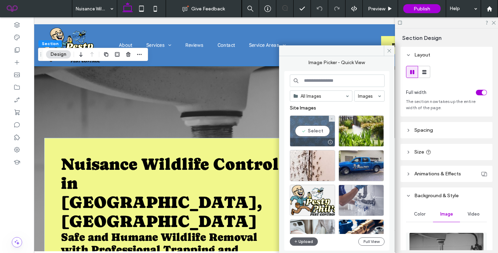
click at [326, 144] on div at bounding box center [330, 142] width 9 height 6
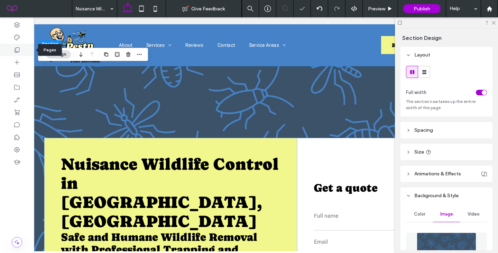
click at [15, 46] on icon at bounding box center [16, 49] width 7 height 7
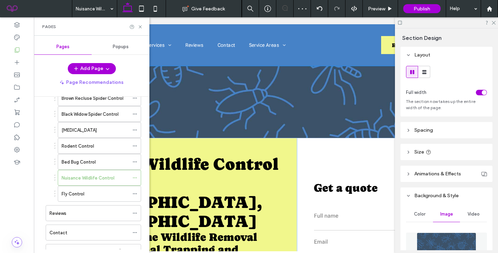
scroll to position [141, 0]
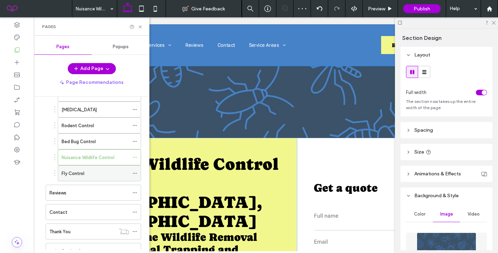
click at [77, 172] on label "Fly Control" at bounding box center [73, 173] width 23 height 12
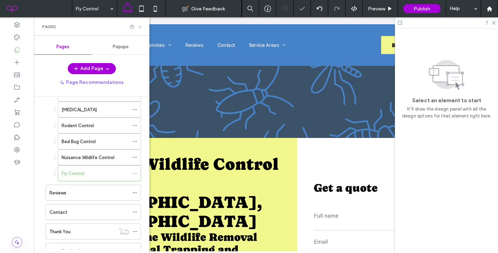
click at [141, 27] on icon at bounding box center [140, 26] width 5 height 5
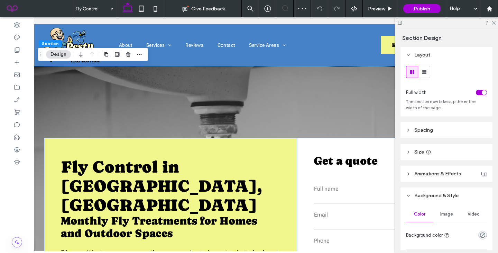
click at [446, 214] on span "Image" at bounding box center [447, 214] width 13 height 6
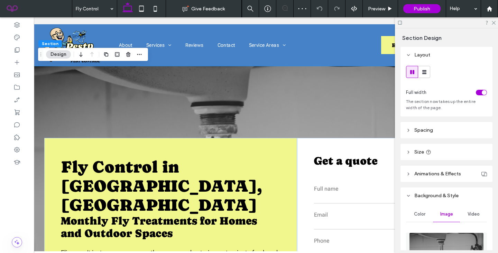
click at [437, 235] on img at bounding box center [446, 255] width 75 height 47
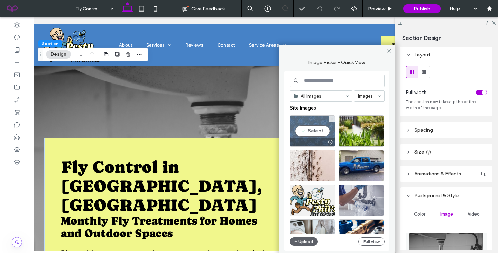
click at [319, 134] on div "Select" at bounding box center [312, 130] width 45 height 31
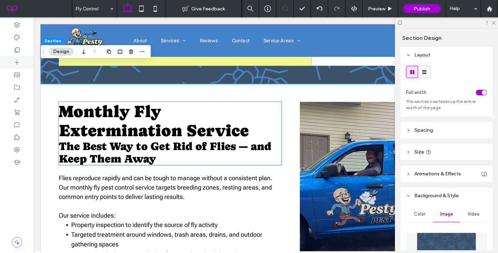
scroll to position [245, 0]
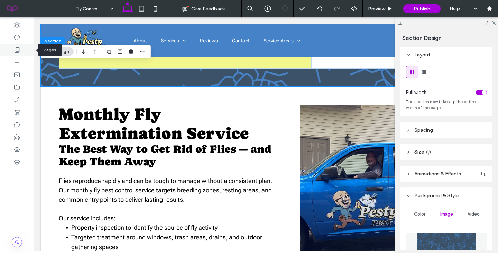
click at [16, 51] on use at bounding box center [17, 49] width 5 height 5
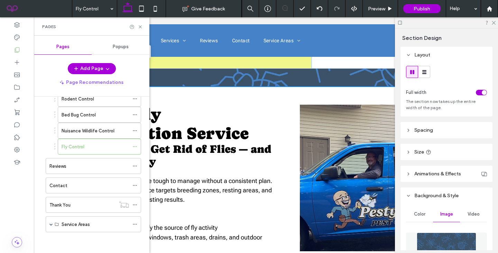
scroll to position [165, 0]
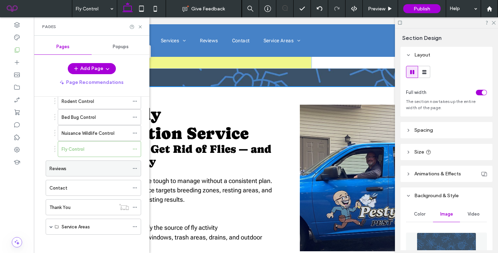
click at [78, 169] on div "Reviews" at bounding box center [89, 168] width 80 height 7
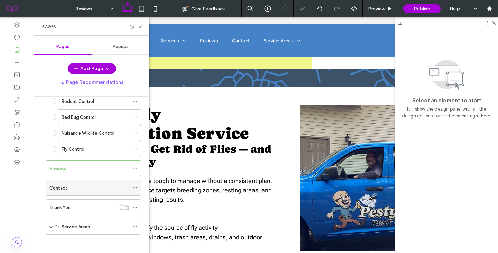
click at [72, 186] on div "Contact" at bounding box center [89, 187] width 80 height 7
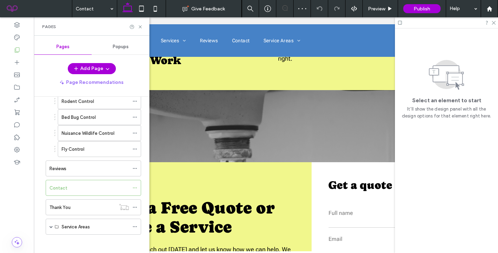
click at [247, 125] on div "**********" at bounding box center [266, 227] width 451 height 275
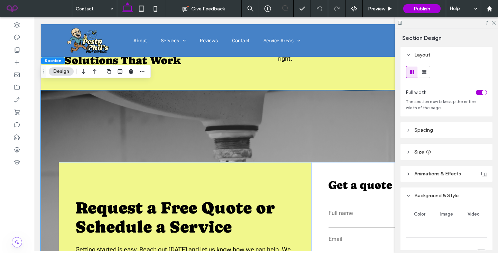
scroll to position [96, 0]
click at [451, 217] on div "Image" at bounding box center [446, 213] width 27 height 15
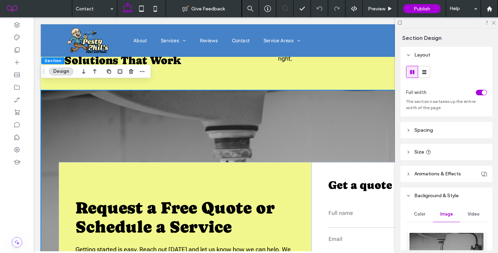
click at [450, 241] on img at bounding box center [446, 255] width 75 height 47
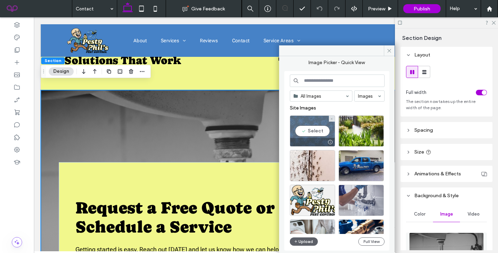
click at [296, 126] on div "Select" at bounding box center [312, 130] width 45 height 31
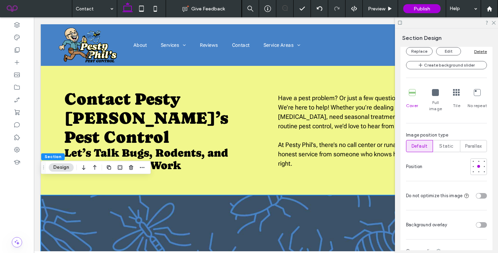
scroll to position [0, 0]
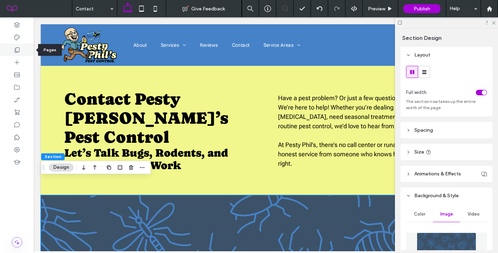
click at [16, 48] on icon at bounding box center [16, 49] width 7 height 7
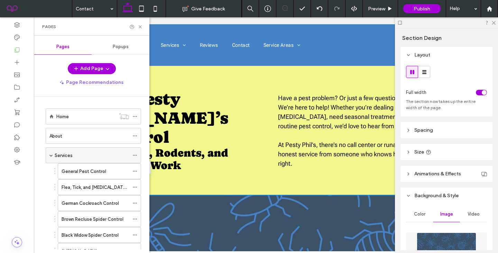
scroll to position [168, 0]
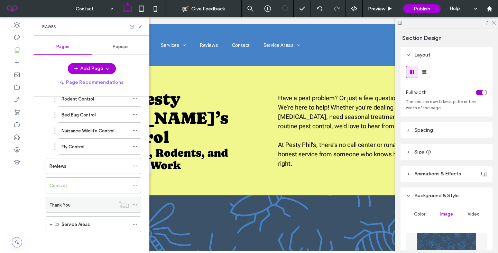
click at [71, 207] on label "Thank You" at bounding box center [59, 205] width 21 height 12
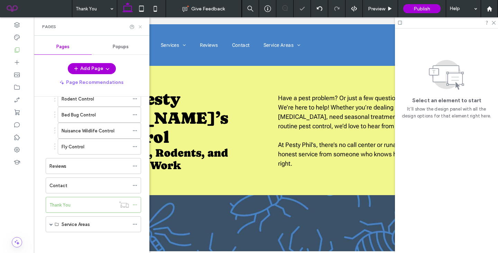
click at [141, 27] on icon at bounding box center [140, 26] width 5 height 5
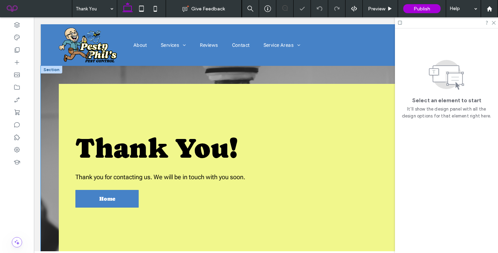
click at [144, 78] on div "Thank You! Thank you for contacting us. We will be in touch with you soon. Home" at bounding box center [266, 170] width 451 height 208
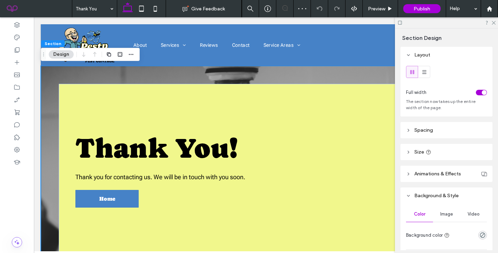
click at [444, 215] on span "Image" at bounding box center [447, 214] width 13 height 6
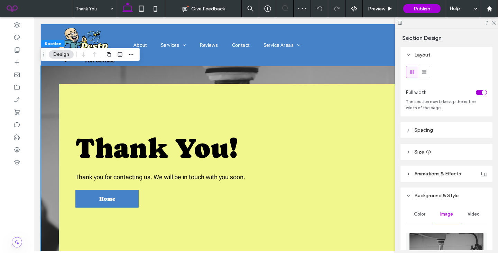
click at [433, 238] on img at bounding box center [446, 255] width 75 height 47
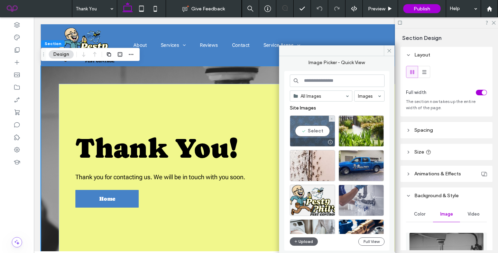
click at [312, 139] on div at bounding box center [312, 142] width 45 height 8
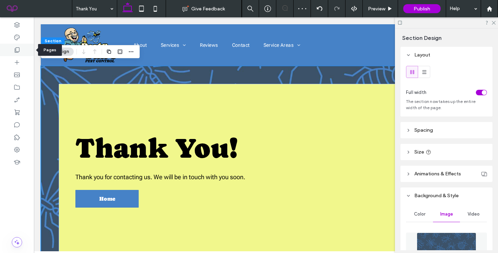
click at [11, 48] on div at bounding box center [17, 50] width 34 height 12
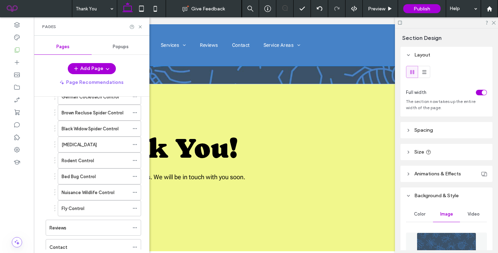
scroll to position [168, 0]
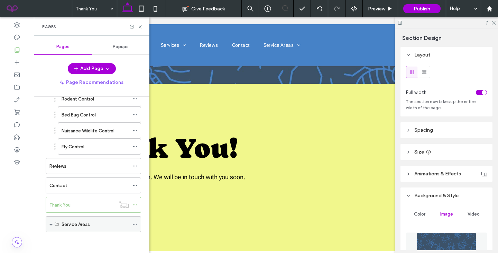
click at [50, 223] on span at bounding box center [50, 223] width 3 height 3
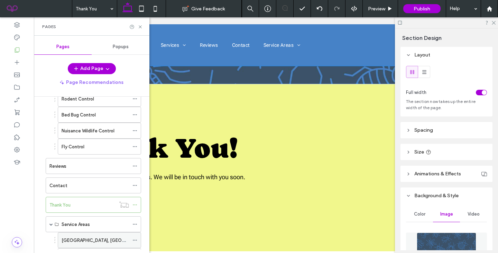
click at [80, 238] on label "[GEOGRAPHIC_DATA], [GEOGRAPHIC_DATA]" at bounding box center [109, 240] width 95 height 12
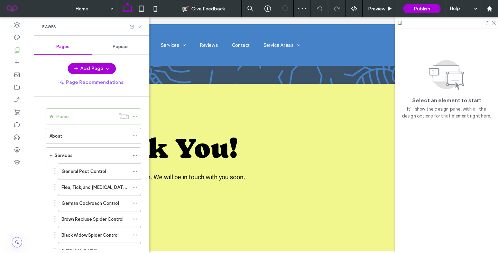
click at [141, 25] on icon at bounding box center [140, 26] width 5 height 5
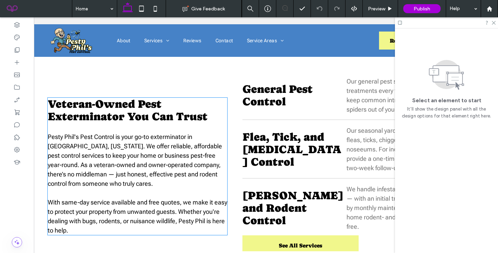
scroll to position [0, 17]
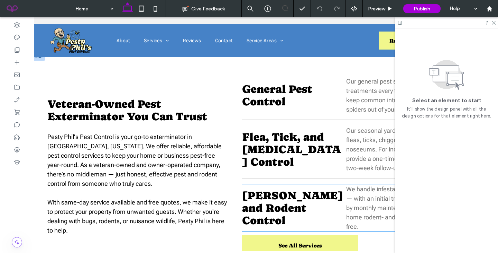
click at [329, 189] on span "Roach and Rodent Control" at bounding box center [292, 207] width 101 height 37
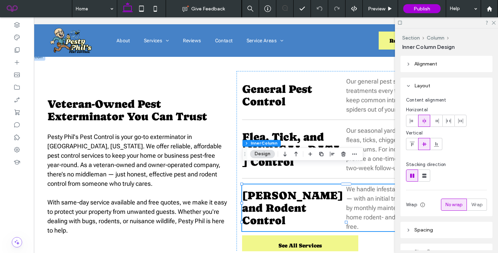
type input "**"
click at [340, 189] on h3 "Roach and Rodent Control" at bounding box center [294, 207] width 104 height 37
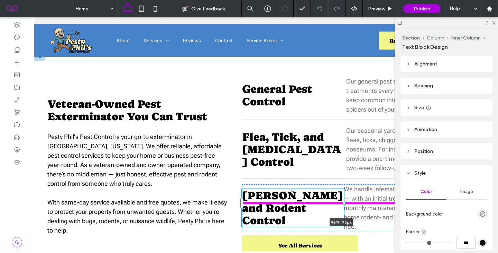
drag, startPoint x: 347, startPoint y: 184, endPoint x: 394, endPoint y: 174, distance: 48.4
click at [394, 174] on div "Veteran-Owned Pest Exterminator You Can Trust ﻿ Pesty Phil's Pest Control is yo…" at bounding box center [249, 166] width 451 height 226
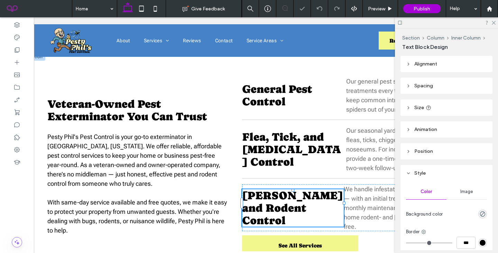
type input "**"
type input "****"
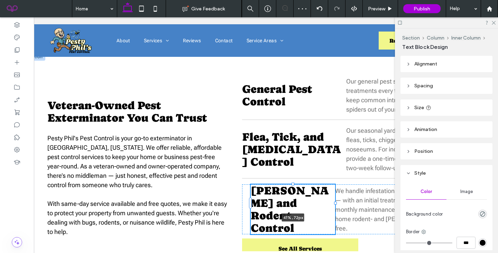
drag, startPoint x: 343, startPoint y: 183, endPoint x: 334, endPoint y: 184, distance: 8.8
click at [334, 201] on div at bounding box center [335, 202] width 3 height 3
type input "**"
type input "****"
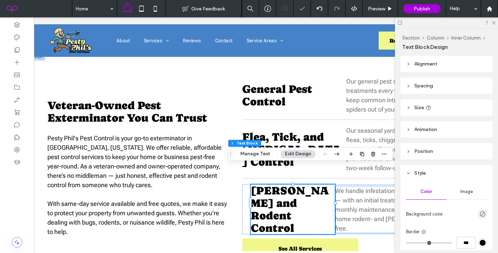
click at [341, 186] on p "We handle infestations the right way — with an initial treatment followed by mo…" at bounding box center [388, 209] width 107 height 47
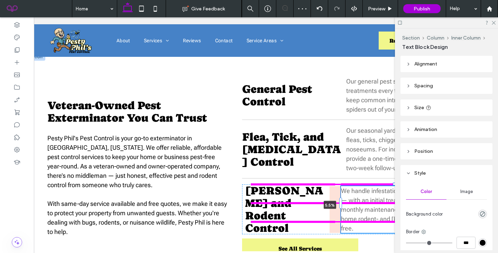
drag, startPoint x: 335, startPoint y: 186, endPoint x: 348, endPoint y: 184, distance: 12.9
click at [348, 184] on div "Veteran-Owned Pest Exterminator You Can Trust ﻿ Pesty Phil's Pest Control is yo…" at bounding box center [249, 167] width 451 height 229
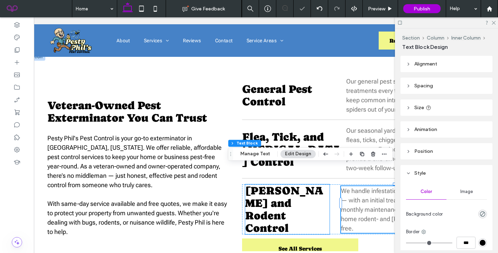
click at [313, 192] on h3 "Roach and Rodent Control" at bounding box center [287, 209] width 84 height 50
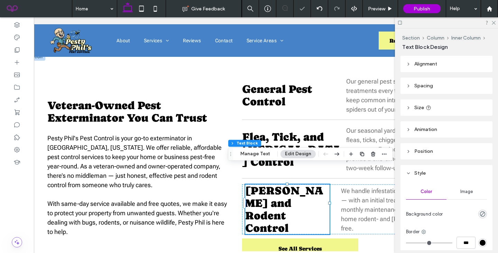
click at [245, 184] on div at bounding box center [245, 184] width 0 height 0
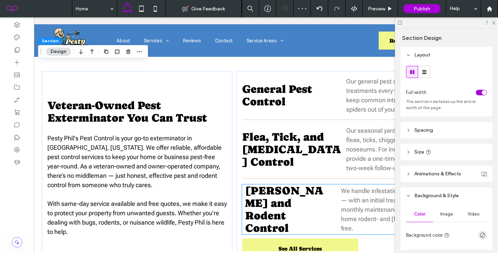
click at [330, 184] on div "Roach and Rodent Control We handle infestations the right way — with an initial…" at bounding box center [346, 209] width 208 height 50
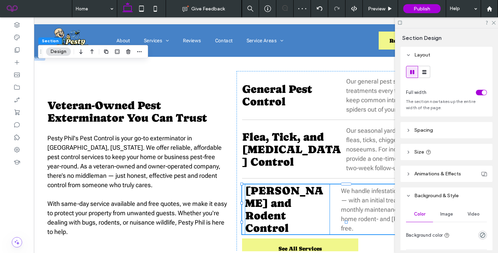
click at [324, 184] on h3 "Roach and Rodent Control" at bounding box center [287, 209] width 84 height 50
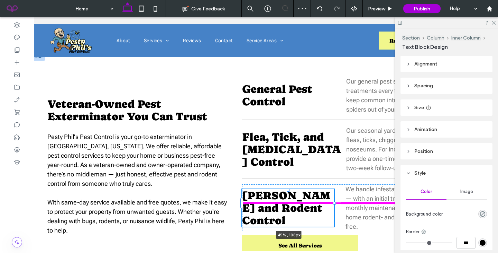
drag, startPoint x: 329, startPoint y: 184, endPoint x: 333, endPoint y: 184, distance: 4.5
click at [333, 201] on div at bounding box center [334, 202] width 3 height 3
type input "**"
type input "****"
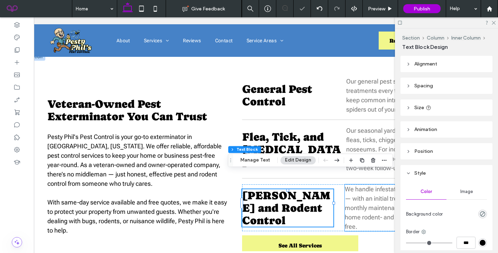
click at [350, 185] on span "We handle infestations the right way — with an initial treatment followed by mo…" at bounding box center [397, 207] width 105 height 45
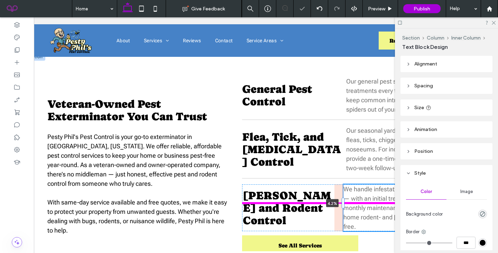
click at [341, 185] on div "Veteran-Owned Pest Exterminator You Can Trust ﻿ Pesty Phil's Pest Control is yo…" at bounding box center [249, 166] width 451 height 226
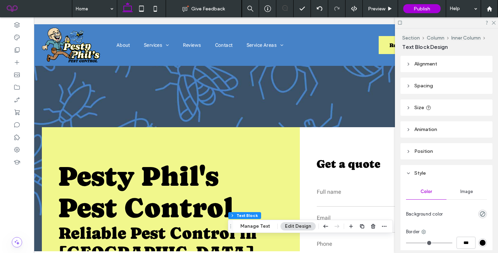
scroll to position [0, 0]
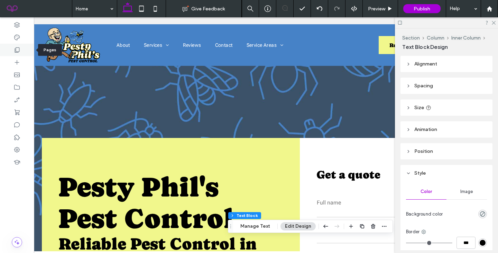
click at [17, 51] on icon at bounding box center [16, 49] width 7 height 7
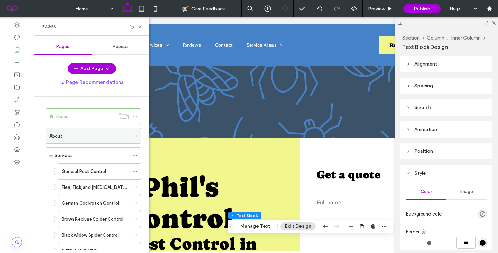
click at [65, 130] on div "About" at bounding box center [89, 135] width 80 height 15
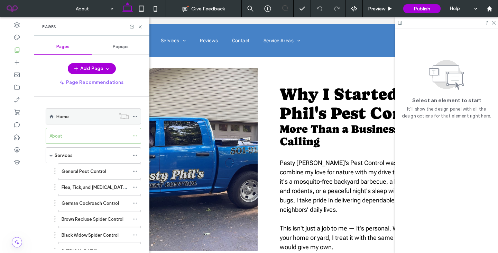
click at [75, 117] on div "Home" at bounding box center [85, 116] width 59 height 7
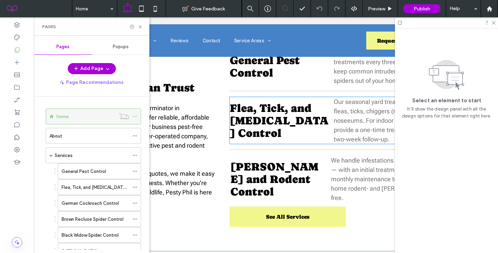
scroll to position [0, 24]
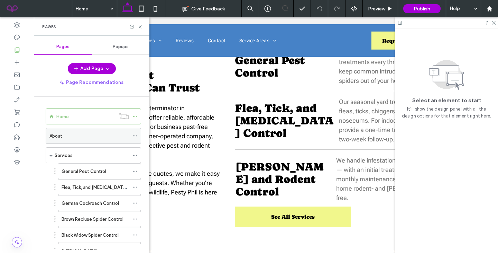
click at [81, 129] on div "About" at bounding box center [89, 135] width 80 height 15
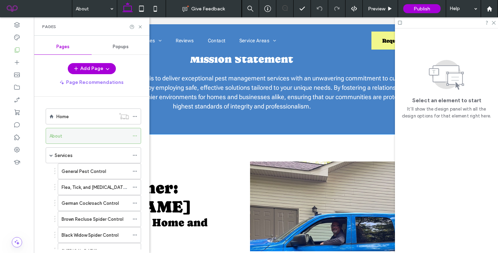
scroll to position [182, 0]
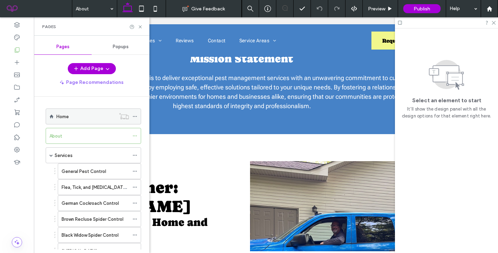
click at [66, 120] on div "Home" at bounding box center [85, 116] width 59 height 15
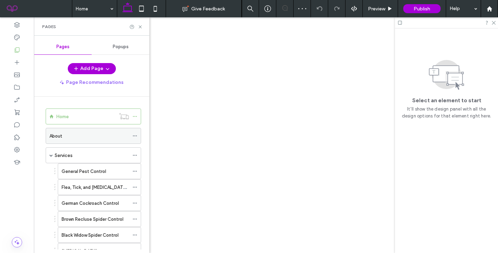
click at [71, 135] on div "About" at bounding box center [89, 135] width 80 height 7
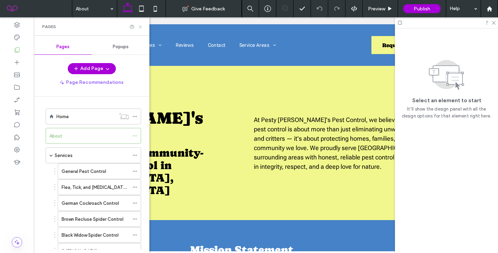
click at [142, 27] on icon at bounding box center [140, 26] width 5 height 5
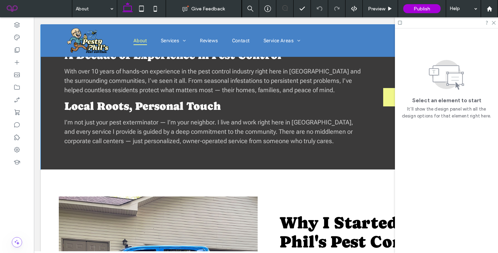
scroll to position [635, 0]
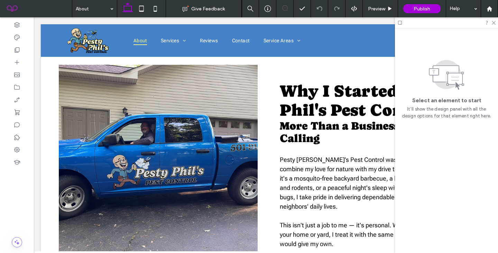
scroll to position [667, 0]
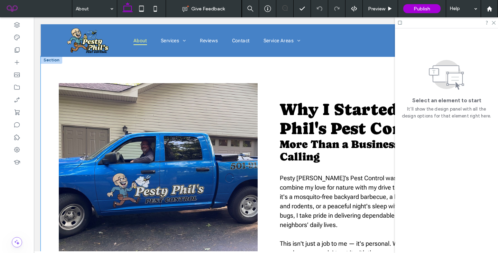
click at [229, 140] on div at bounding box center [158, 183] width 199 height 200
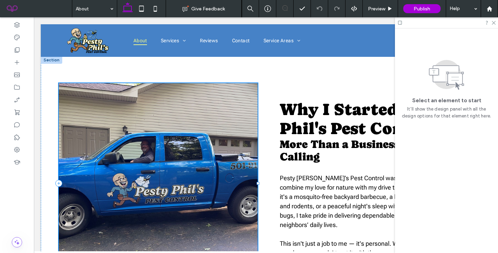
click at [241, 142] on div at bounding box center [158, 183] width 199 height 200
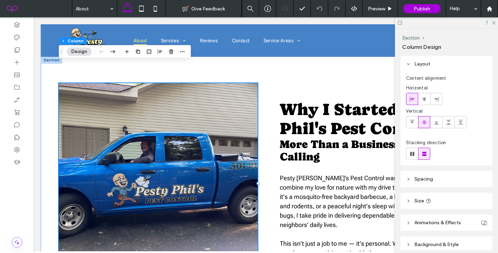
click at [437, 245] on span "Background & Style" at bounding box center [437, 244] width 44 height 6
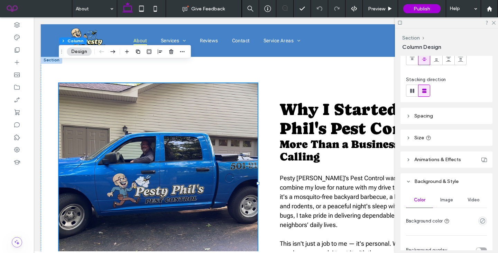
scroll to position [63, 0]
click at [445, 205] on div "Image" at bounding box center [446, 199] width 27 height 15
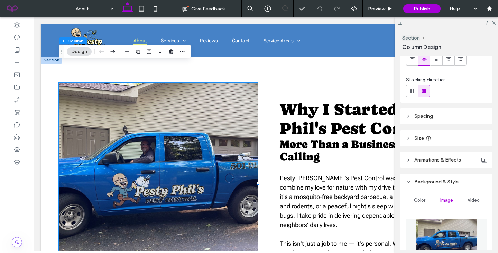
click at [453, 237] on img at bounding box center [447, 241] width 63 height 47
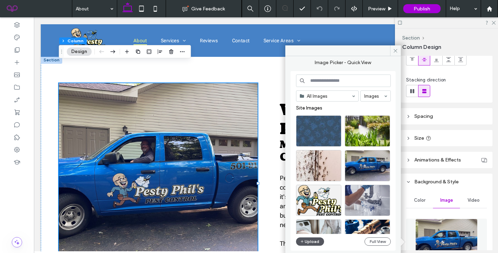
click at [313, 242] on button "Upload" at bounding box center [310, 241] width 28 height 8
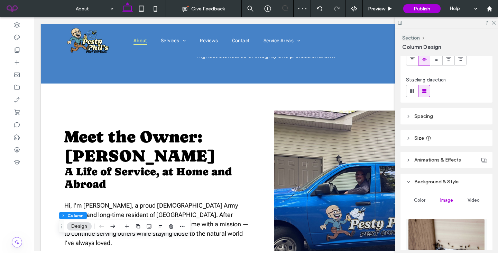
scroll to position [0, 0]
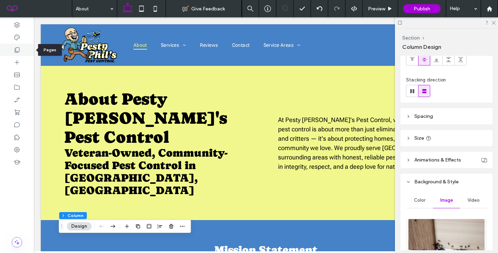
click at [19, 54] on div at bounding box center [17, 50] width 34 height 12
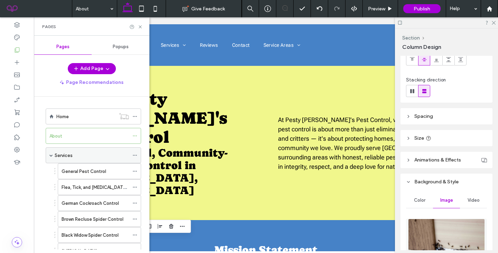
click at [70, 156] on label "Services" at bounding box center [64, 155] width 18 height 12
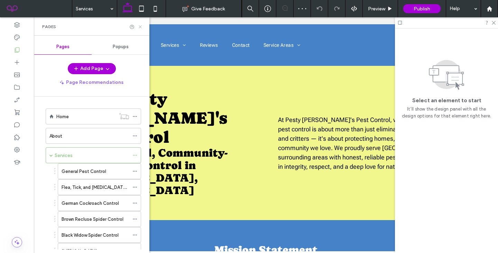
click at [139, 27] on use at bounding box center [140, 26] width 3 height 3
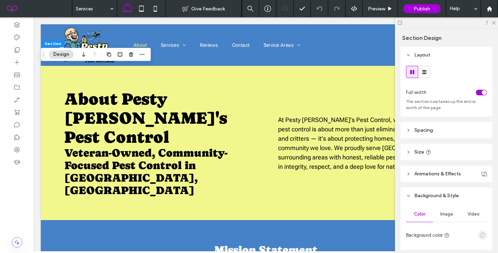
click at [485, 233] on icon "empty color" at bounding box center [483, 235] width 6 height 6
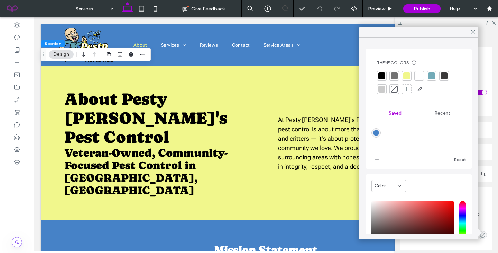
click at [405, 77] on div at bounding box center [406, 75] width 7 height 7
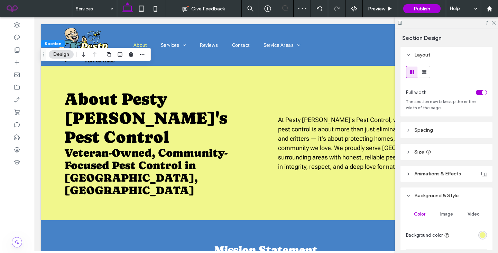
click at [429, 131] on span "Spacing" at bounding box center [424, 130] width 19 height 6
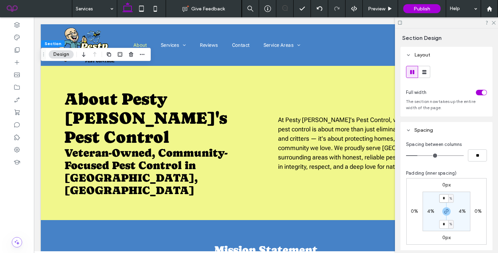
click at [445, 197] on input "*" at bounding box center [443, 198] width 9 height 9
click at [445, 205] on section "* % 4% * % 4%" at bounding box center [447, 210] width 48 height 39
click at [445, 208] on span "button" at bounding box center [447, 211] width 8 height 8
click at [444, 190] on div "0px 0% 0px 0% * % 4% 4% 4%" at bounding box center [447, 211] width 80 height 66
click at [444, 198] on input "*" at bounding box center [443, 198] width 9 height 9
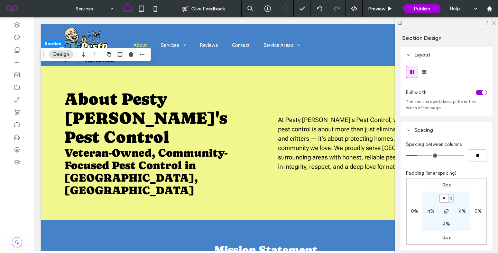
type input "*"
click at [19, 51] on use at bounding box center [17, 49] width 5 height 5
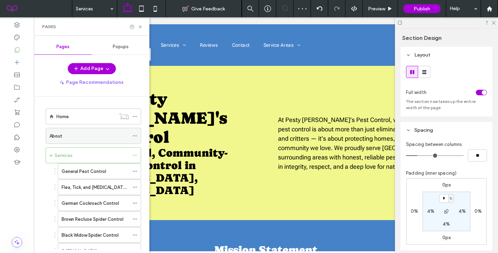
click at [69, 132] on div "About" at bounding box center [89, 135] width 80 height 7
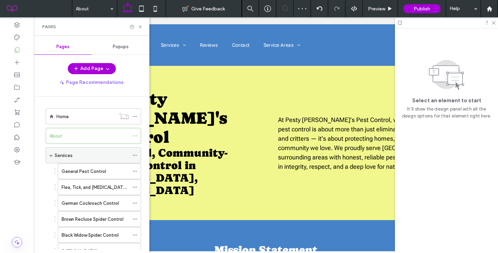
click at [69, 154] on label "Services" at bounding box center [64, 155] width 18 height 12
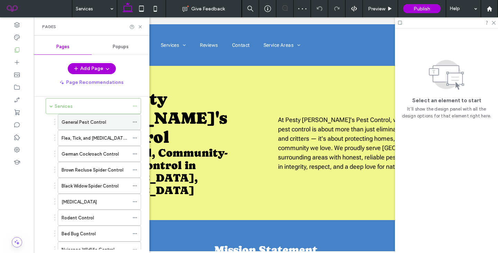
scroll to position [47, 0]
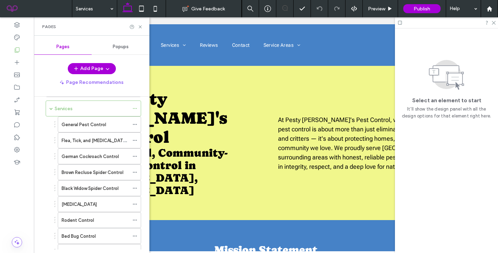
click at [141, 29] on div "Pages" at bounding box center [92, 26] width 116 height 18
click at [141, 28] on icon at bounding box center [140, 26] width 5 height 5
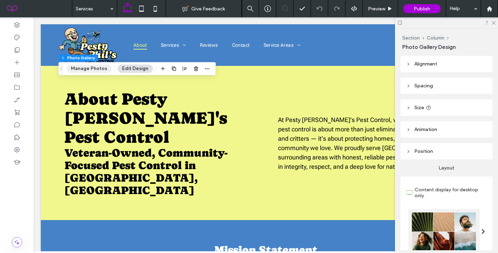
click at [94, 69] on button "Manage Photos" at bounding box center [88, 68] width 45 height 8
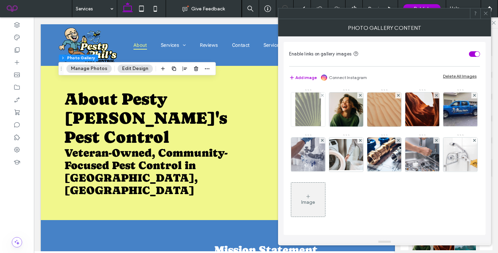
click at [300, 106] on img at bounding box center [309, 109] width 26 height 34
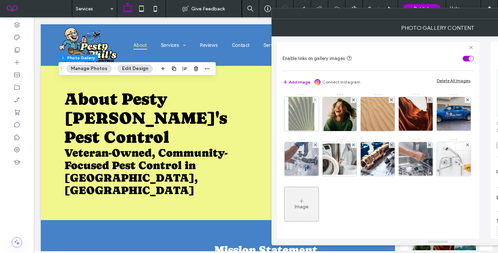
scroll to position [0, 0]
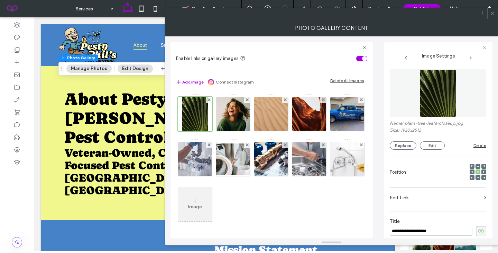
click at [433, 107] on img at bounding box center [438, 93] width 37 height 48
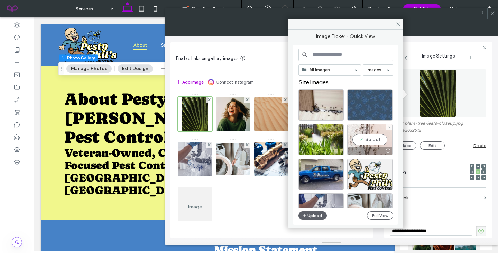
click at [356, 136] on div "Select" at bounding box center [369, 139] width 45 height 31
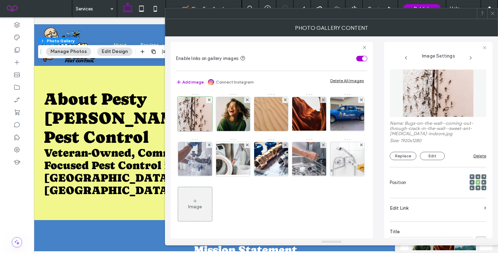
scroll to position [0, 22]
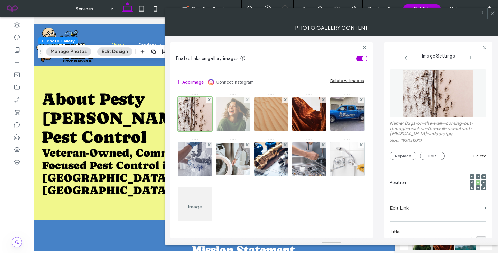
click at [235, 112] on img at bounding box center [233, 114] width 34 height 34
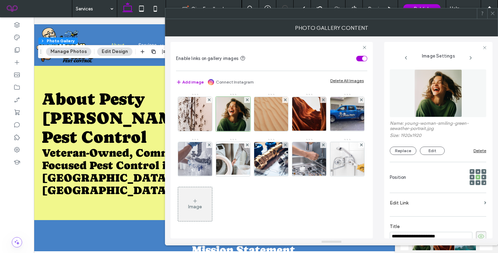
scroll to position [3, 0]
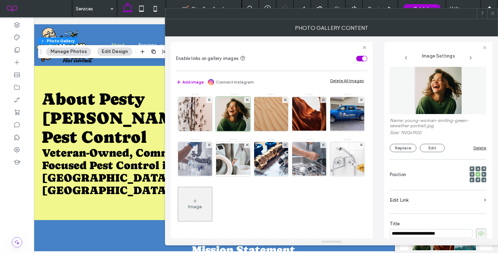
click at [419, 98] on img at bounding box center [439, 90] width 48 height 48
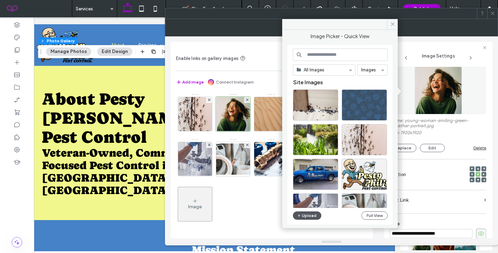
click at [301, 217] on icon "button" at bounding box center [299, 215] width 4 height 6
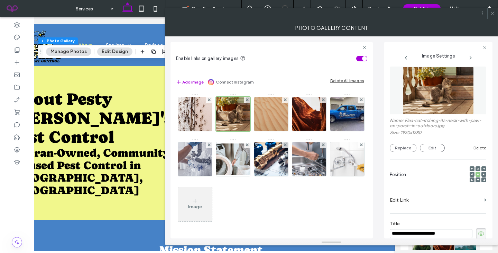
scroll to position [0, 103]
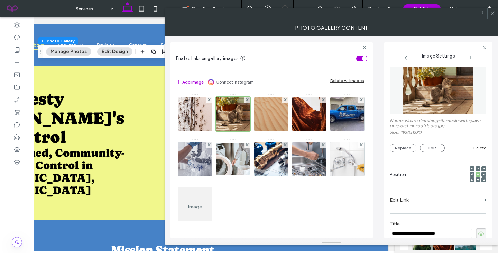
click at [489, 12] on div at bounding box center [493, 13] width 10 height 10
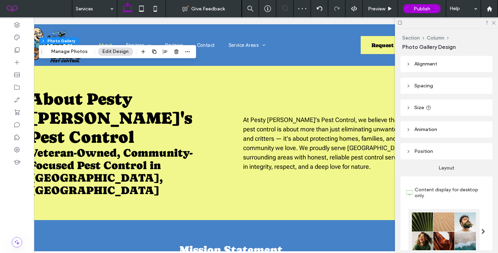
scroll to position [0, 0]
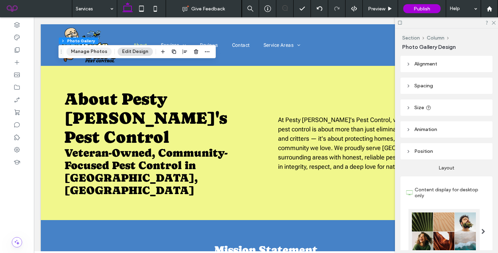
click at [100, 52] on button "Manage Photos" at bounding box center [88, 51] width 45 height 8
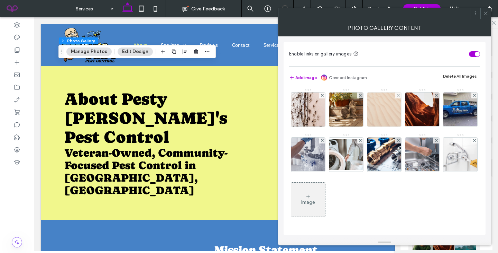
click at [382, 111] on img at bounding box center [384, 109] width 34 height 34
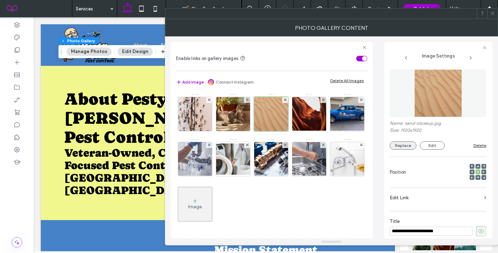
click at [405, 145] on button "Replace" at bounding box center [403, 145] width 27 height 8
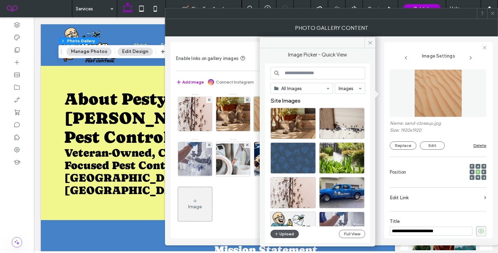
click at [281, 236] on button "Upload" at bounding box center [285, 233] width 28 height 8
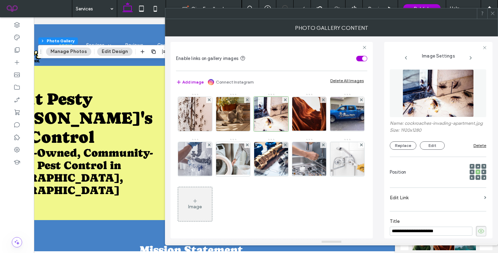
scroll to position [0, 103]
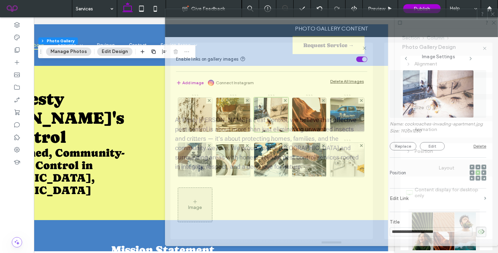
drag, startPoint x: 210, startPoint y: 17, endPoint x: 295, endPoint y: 18, distance: 84.8
click at [295, 18] on div at bounding box center [321, 14] width 312 height 10
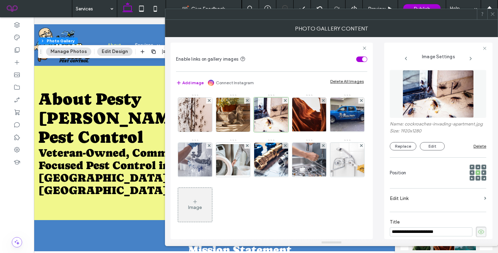
scroll to position [0, 25]
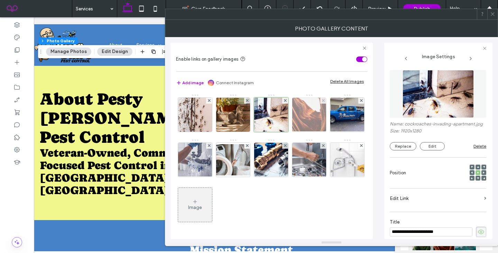
click at [303, 122] on img at bounding box center [310, 115] width 44 height 34
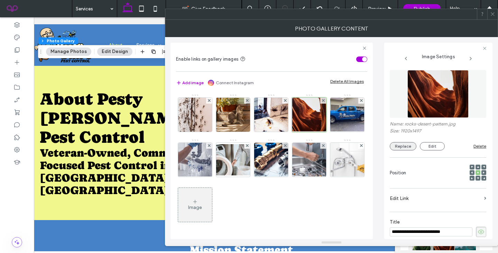
click at [398, 146] on button "Replace" at bounding box center [403, 146] width 27 height 8
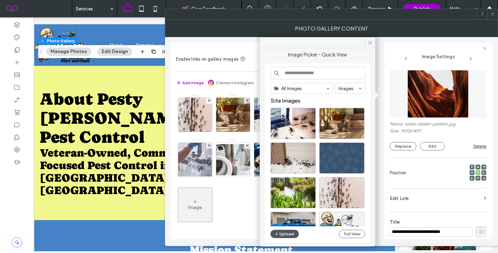
click at [279, 236] on button "Upload" at bounding box center [285, 233] width 28 height 8
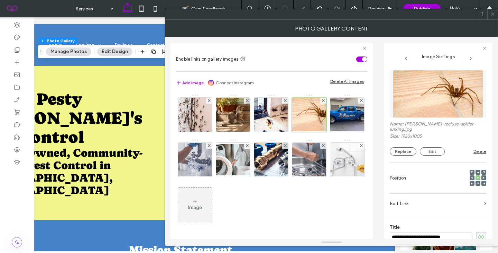
scroll to position [0, 103]
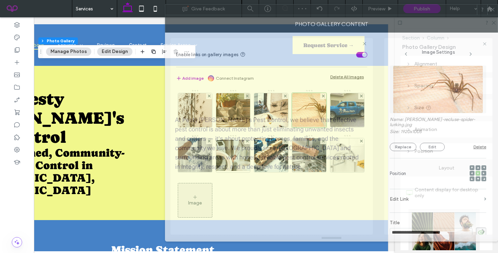
drag, startPoint x: 202, startPoint y: 18, endPoint x: 205, endPoint y: 13, distance: 5.3
click at [205, 13] on div at bounding box center [321, 9] width 312 height 10
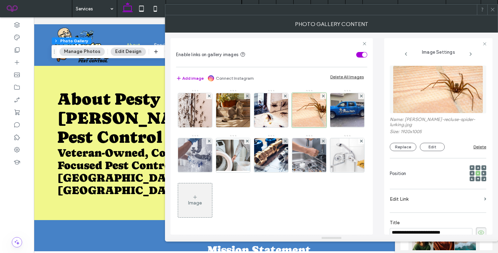
scroll to position [0, 0]
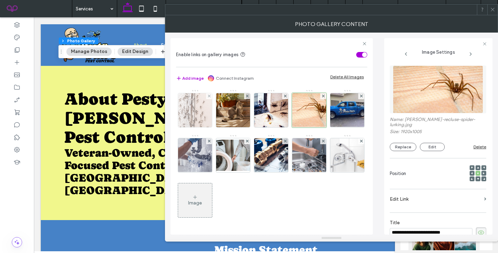
click at [181, 115] on img at bounding box center [195, 110] width 51 height 34
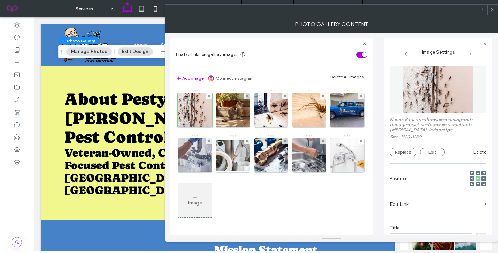
scroll to position [8, 0]
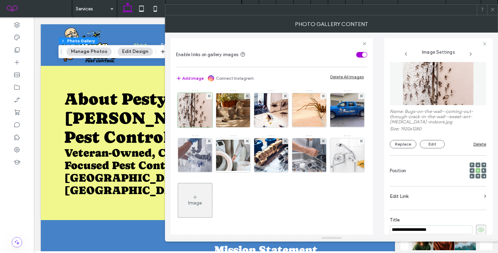
click at [429, 194] on label "Edit Link" at bounding box center [436, 196] width 92 height 13
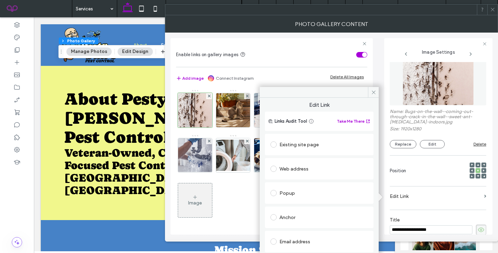
click at [326, 146] on div "Existing site page" at bounding box center [320, 144] width 98 height 11
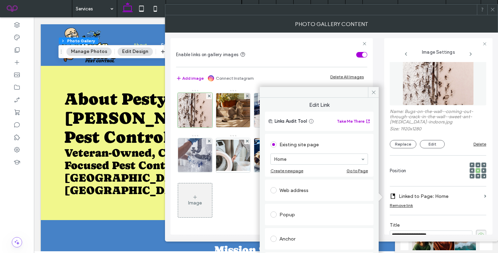
click at [325, 209] on div "Popup" at bounding box center [320, 214] width 98 height 11
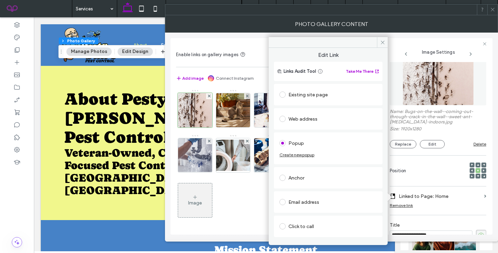
click at [315, 101] on div "Existing site page" at bounding box center [329, 94] width 98 height 15
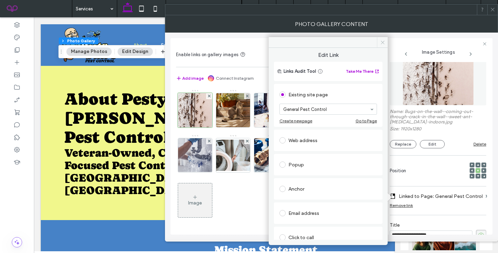
click at [382, 43] on icon at bounding box center [382, 42] width 5 height 5
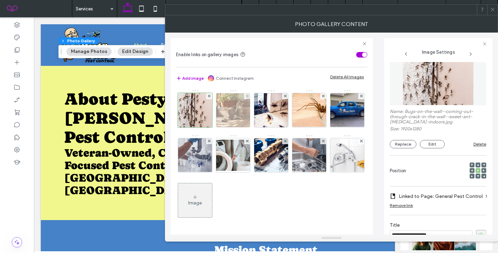
click at [234, 121] on img at bounding box center [233, 110] width 51 height 34
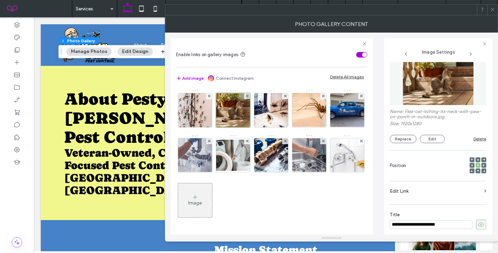
click at [442, 197] on section "Edit Link" at bounding box center [438, 192] width 97 height 16
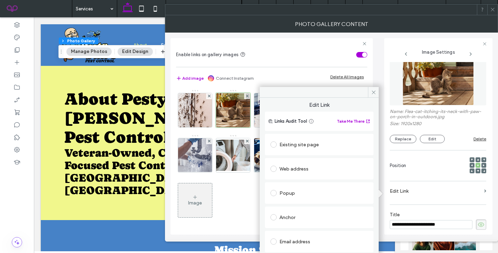
click at [308, 138] on div "Existing site page" at bounding box center [320, 144] width 98 height 15
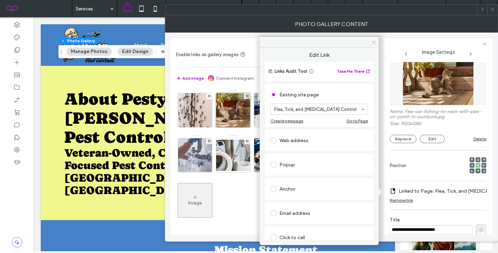
click at [373, 43] on icon at bounding box center [373, 42] width 5 height 5
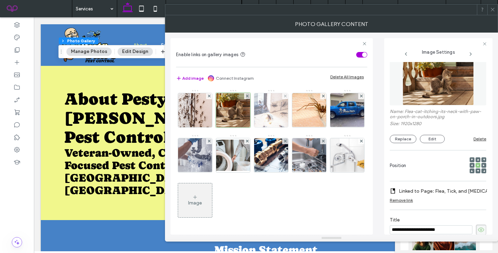
click at [271, 115] on img at bounding box center [271, 110] width 51 height 34
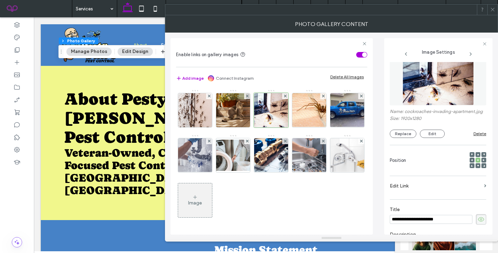
click at [423, 192] on label "Edit Link" at bounding box center [436, 185] width 92 height 13
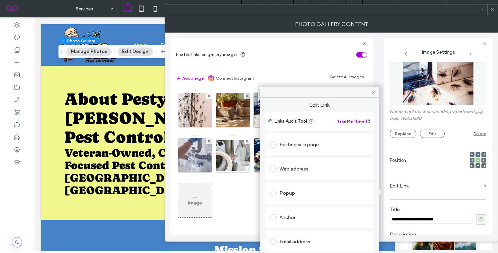
click at [319, 144] on div "Existing site page" at bounding box center [320, 144] width 98 height 11
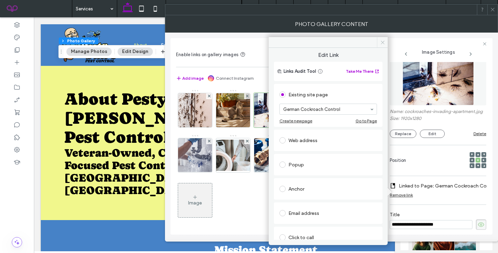
click at [383, 44] on icon at bounding box center [382, 42] width 5 height 5
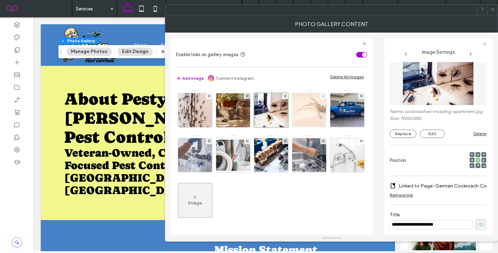
click at [306, 120] on img at bounding box center [309, 110] width 65 height 34
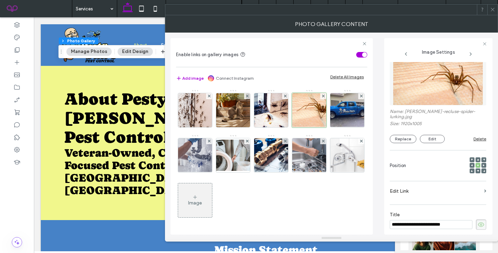
click at [419, 189] on label "Edit Link" at bounding box center [436, 190] width 92 height 13
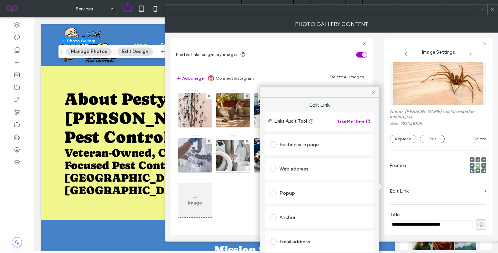
click at [320, 146] on div "Existing site page" at bounding box center [320, 144] width 98 height 11
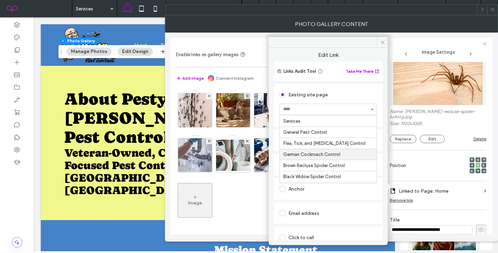
scroll to position [26, 0]
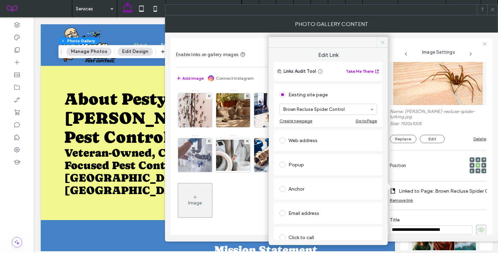
click at [382, 43] on use at bounding box center [382, 41] width 3 height 3
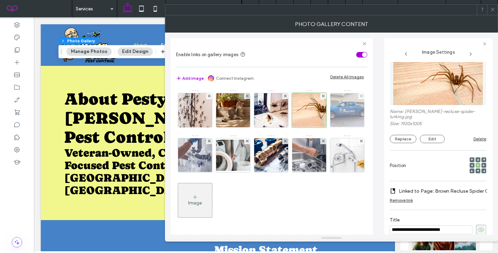
click at [344, 112] on img at bounding box center [347, 110] width 45 height 34
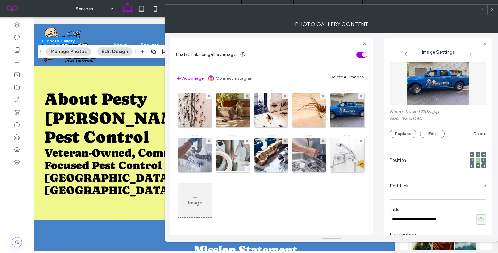
scroll to position [0, 21]
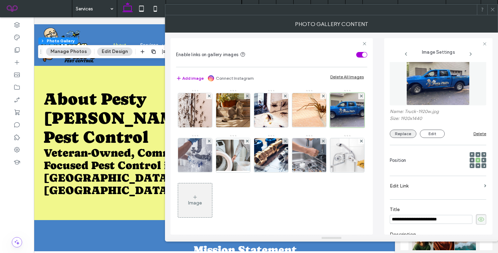
click at [402, 134] on button "Replace" at bounding box center [403, 133] width 27 height 8
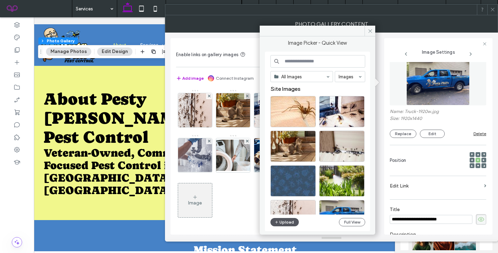
click at [283, 221] on button "Upload" at bounding box center [285, 222] width 28 height 8
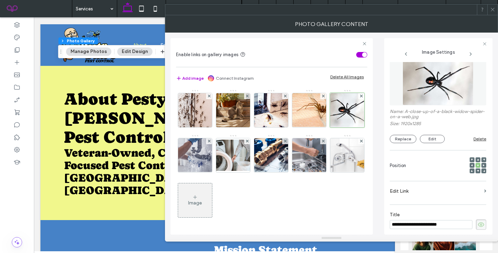
scroll to position [0, 3]
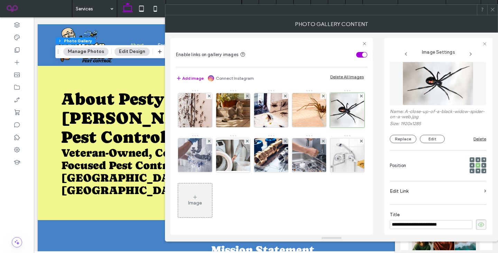
click at [413, 189] on label "Edit Link" at bounding box center [436, 190] width 92 height 13
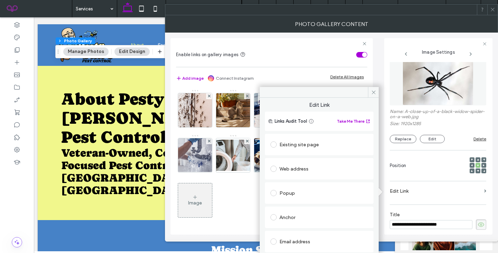
click at [346, 142] on div "Existing site page" at bounding box center [320, 144] width 98 height 11
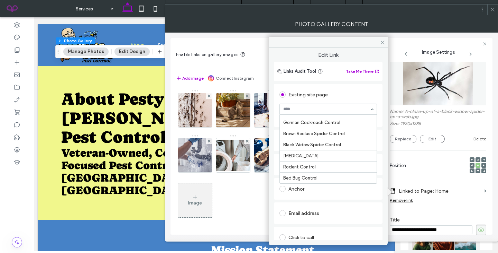
scroll to position [54, 0]
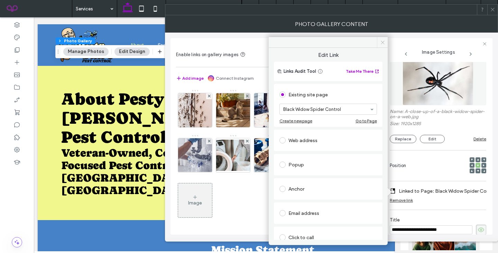
click at [379, 45] on span at bounding box center [382, 42] width 11 height 10
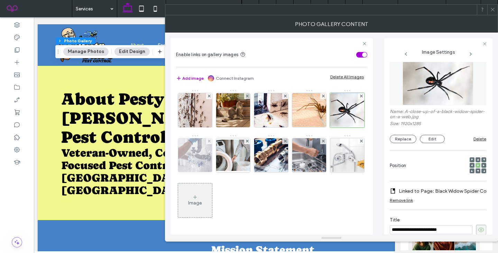
click at [202, 157] on img at bounding box center [195, 155] width 54 height 34
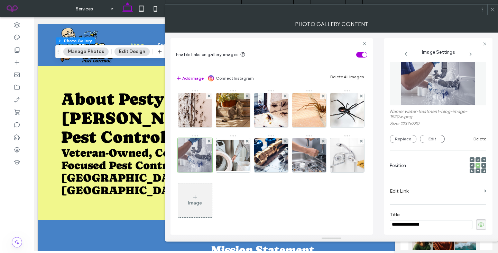
click at [426, 196] on label "Edit Link" at bounding box center [436, 190] width 92 height 13
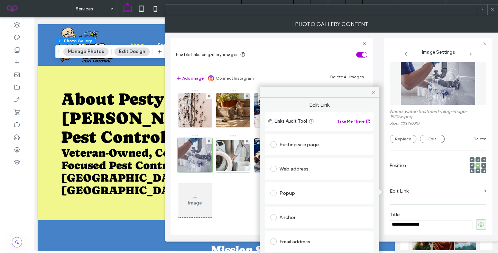
click at [318, 145] on div "Existing site page" at bounding box center [320, 144] width 98 height 11
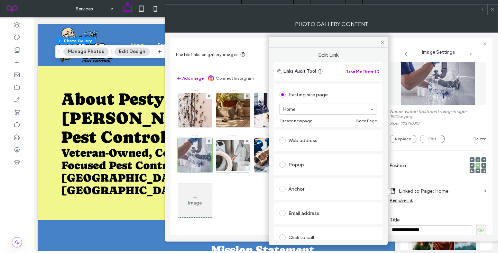
click at [318, 100] on section "Home" at bounding box center [329, 109] width 98 height 18
type input "***"
click at [382, 43] on icon at bounding box center [382, 42] width 5 height 5
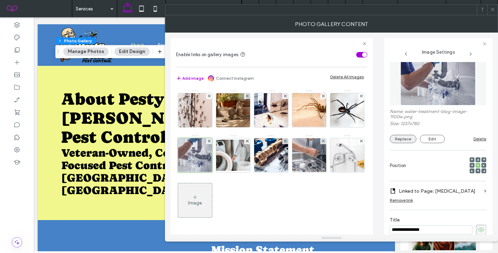
click at [409, 136] on button "Replace" at bounding box center [403, 139] width 27 height 8
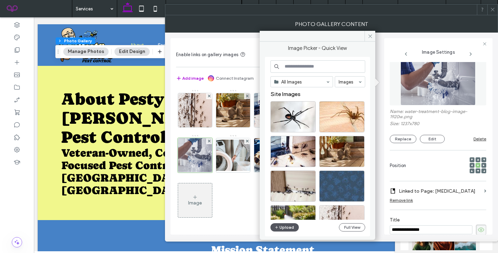
click at [286, 228] on button "Upload" at bounding box center [285, 227] width 28 height 8
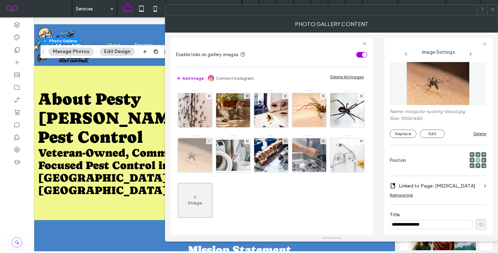
scroll to position [0, 18]
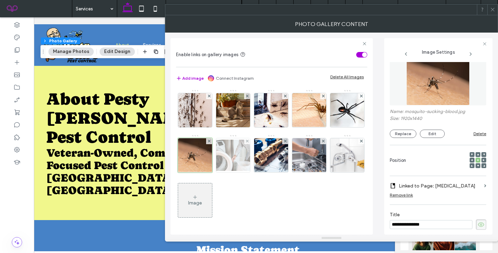
click at [228, 164] on img at bounding box center [233, 154] width 55 height 31
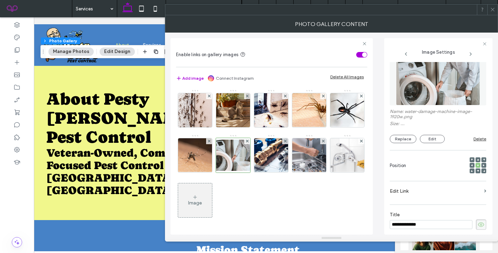
click at [453, 187] on label "Edit Link" at bounding box center [436, 190] width 92 height 13
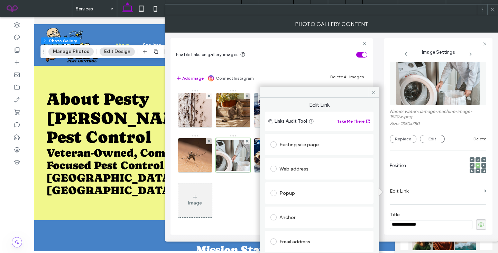
click at [326, 148] on div "Existing site page" at bounding box center [320, 144] width 98 height 11
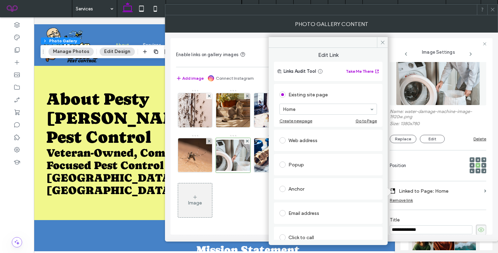
drag, startPoint x: 314, startPoint y: 159, endPoint x: 336, endPoint y: 107, distance: 56.4
click at [336, 107] on div "Existing site page Home Create new page Go to Page Web address Popup Anchor Ema…" at bounding box center [328, 177] width 109 height 190
type input "*****"
click at [382, 41] on icon at bounding box center [382, 42] width 5 height 5
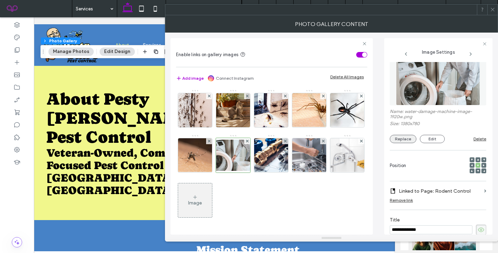
click at [404, 137] on button "Replace" at bounding box center [403, 139] width 27 height 8
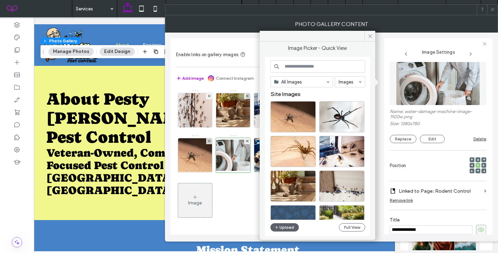
click at [285, 232] on div "All Images Images Site Images Upload Full View" at bounding box center [318, 146] width 95 height 173
click at [285, 230] on button "Upload" at bounding box center [285, 227] width 28 height 8
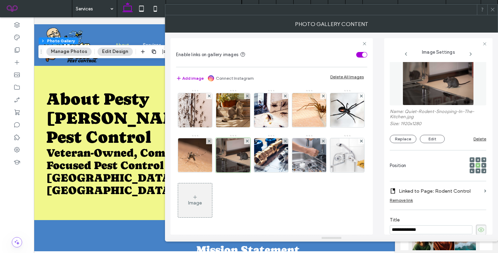
scroll to position [0, 103]
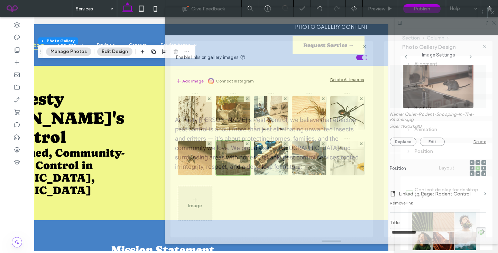
click at [233, 20] on div "Photo Gallery Content" at bounding box center [331, 26] width 333 height 17
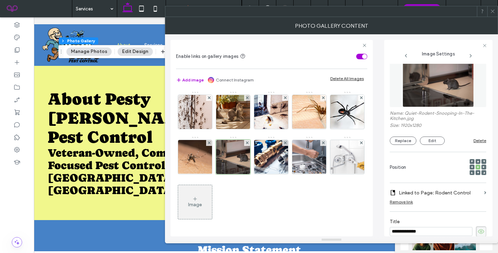
scroll to position [0, 0]
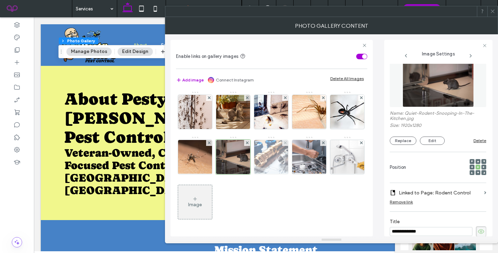
click at [264, 155] on img at bounding box center [271, 157] width 44 height 34
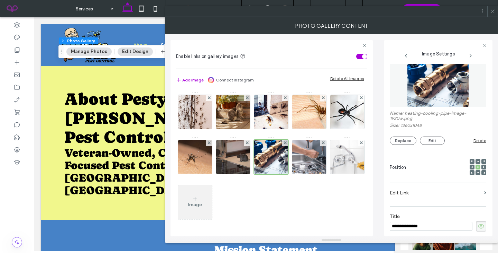
click at [415, 190] on label "Edit Link" at bounding box center [436, 192] width 92 height 13
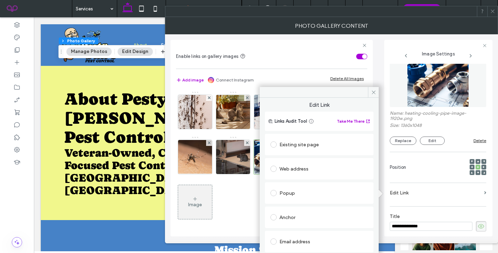
click at [296, 139] on div "Existing site page" at bounding box center [320, 144] width 98 height 11
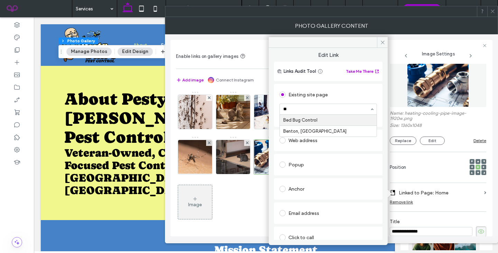
type input "***"
click at [379, 45] on span at bounding box center [382, 42] width 11 height 10
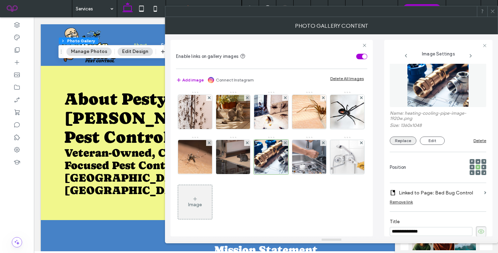
click at [405, 138] on button "Replace" at bounding box center [403, 140] width 27 height 8
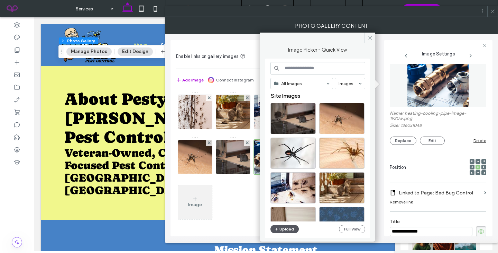
click at [276, 226] on icon "button" at bounding box center [277, 229] width 4 height 6
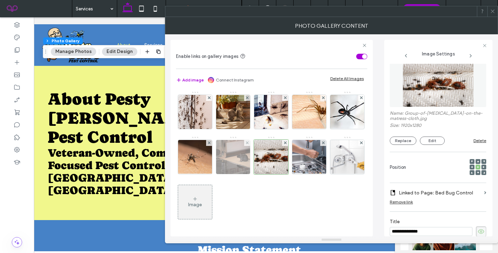
scroll to position [0, 16]
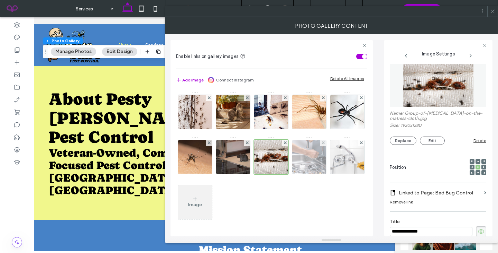
click at [307, 165] on img at bounding box center [309, 157] width 54 height 34
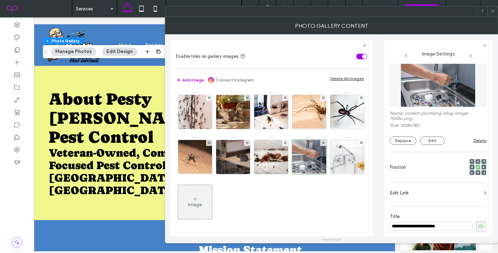
click at [456, 193] on label "Edit Link" at bounding box center [436, 192] width 92 height 13
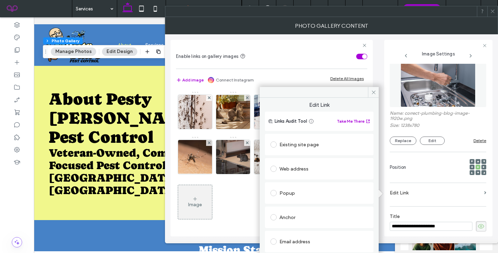
click at [324, 137] on div "Existing site page" at bounding box center [320, 144] width 98 height 15
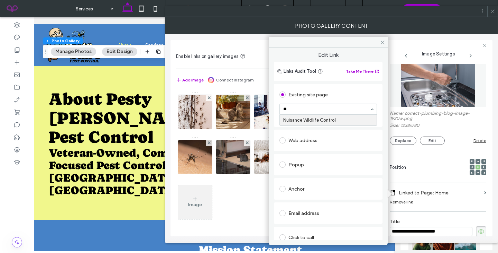
type input "***"
click at [382, 44] on icon at bounding box center [382, 42] width 5 height 5
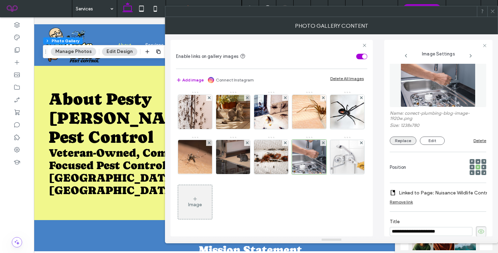
click at [401, 136] on button "Replace" at bounding box center [403, 140] width 27 height 8
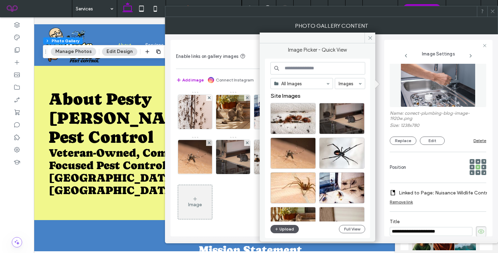
click at [289, 231] on button "Upload" at bounding box center [285, 229] width 28 height 8
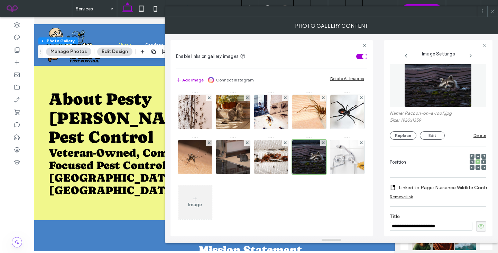
scroll to position [0, 103]
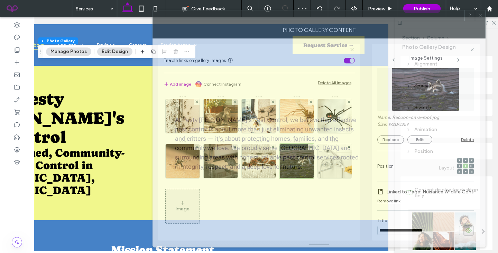
drag, startPoint x: 215, startPoint y: 12, endPoint x: 203, endPoint y: 16, distance: 12.4
click at [203, 16] on div at bounding box center [309, 15] width 312 height 10
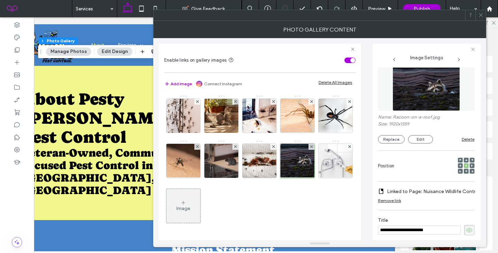
scroll to position [0, 0]
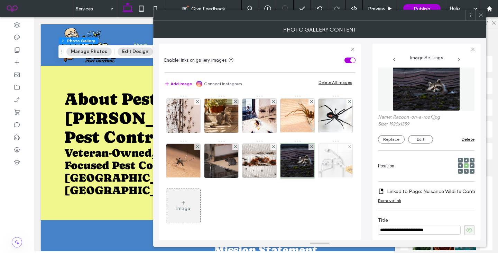
click at [343, 163] on img at bounding box center [336, 161] width 54 height 34
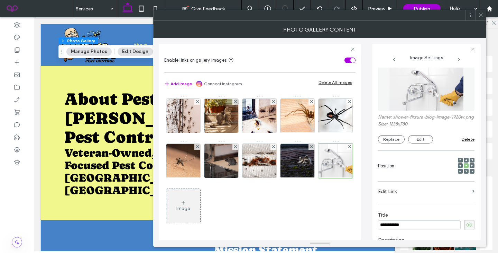
click at [442, 198] on label "Edit Link" at bounding box center [424, 191] width 92 height 13
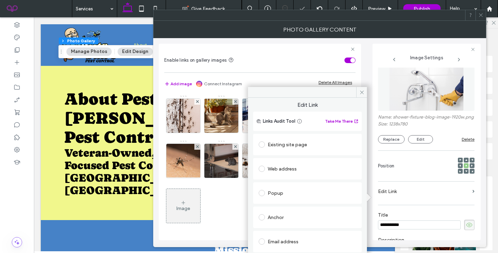
click at [284, 142] on div "Existing site page" at bounding box center [308, 144] width 98 height 11
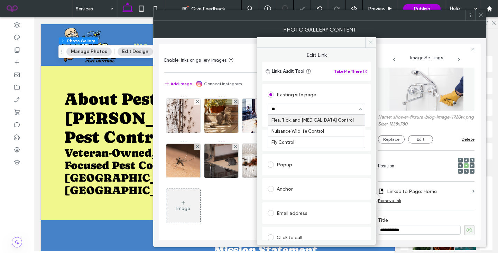
type input "***"
click at [368, 93] on div "Edit Link Links Audit Tool Take Me There Existing site page Fly Control Create …" at bounding box center [316, 144] width 119 height 192
click at [372, 44] on icon at bounding box center [371, 42] width 5 height 5
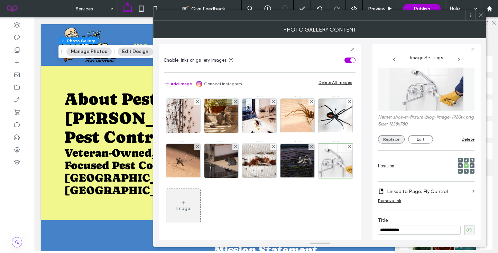
click at [393, 143] on button "Replace" at bounding box center [391, 139] width 27 height 8
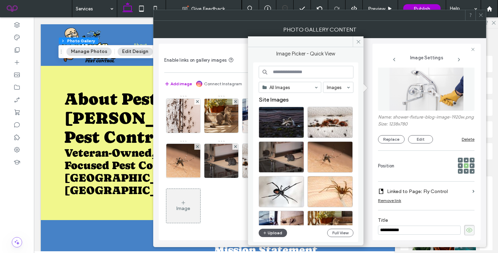
click at [270, 235] on button "Upload" at bounding box center [273, 232] width 28 height 8
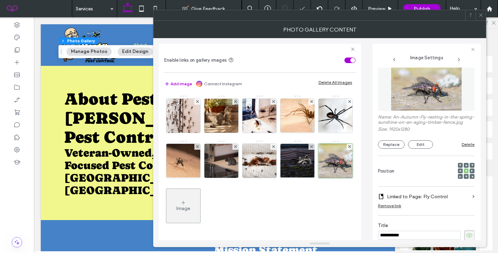
click at [480, 16] on icon at bounding box center [481, 14] width 5 height 5
